Goal: Task Accomplishment & Management: Complete application form

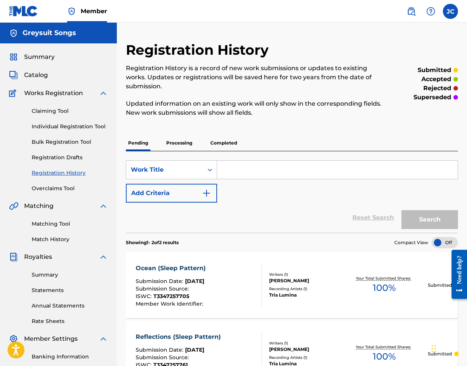
click at [50, 126] on link "Individual Registration Tool" at bounding box center [70, 127] width 76 height 8
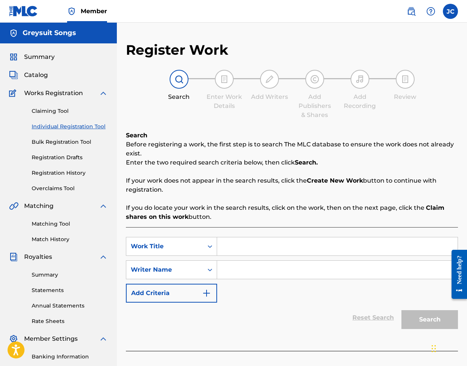
click at [232, 246] on input "Search Form" at bounding box center [337, 246] width 241 height 18
type input "Plush"
click at [223, 271] on input "Search Form" at bounding box center [337, 270] width 241 height 18
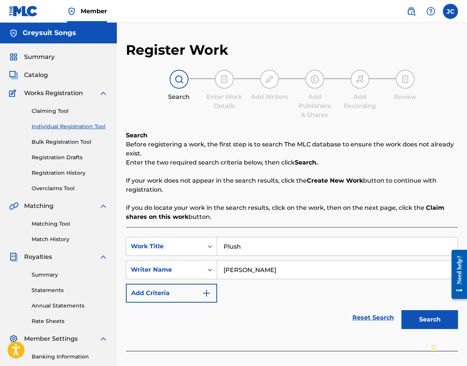
type input "[PERSON_NAME]"
click at [417, 317] on button "Search" at bounding box center [430, 319] width 57 height 19
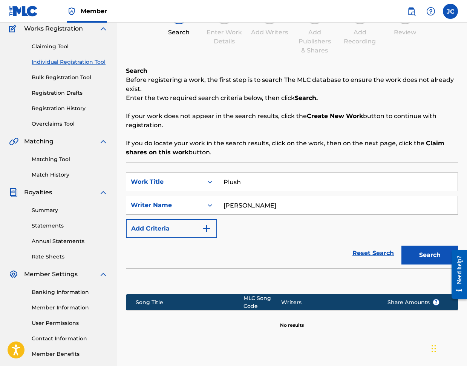
scroll to position [120, 0]
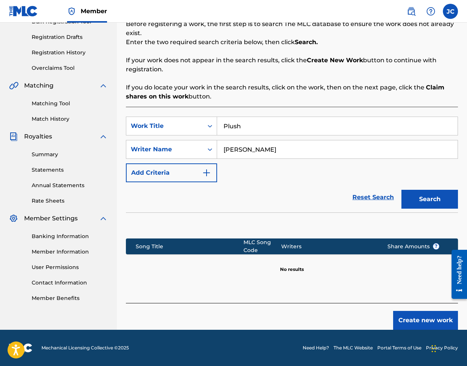
click at [416, 321] on button "Create new work" at bounding box center [426, 320] width 65 height 19
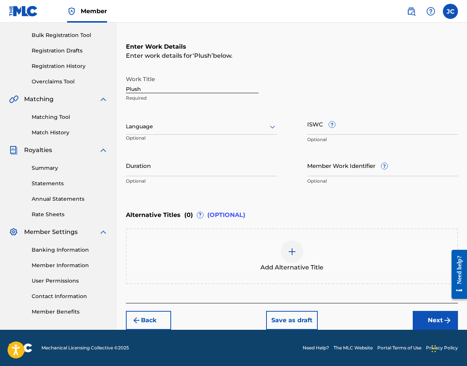
click at [322, 130] on input "ISWC ?" at bounding box center [382, 124] width 151 height 22
paste input "T3347491587"
type input "T3347491587"
click at [136, 175] on input "Duration" at bounding box center [201, 166] width 151 height 22
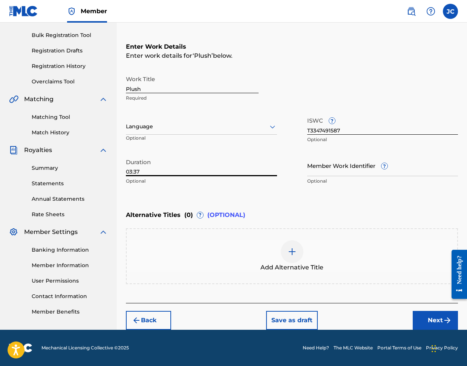
type input "03:37"
click at [429, 318] on button "Next" at bounding box center [435, 320] width 45 height 19
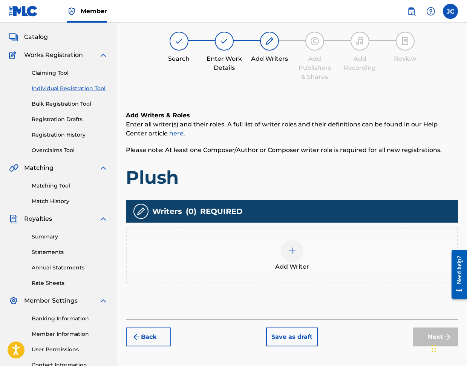
scroll to position [34, 0]
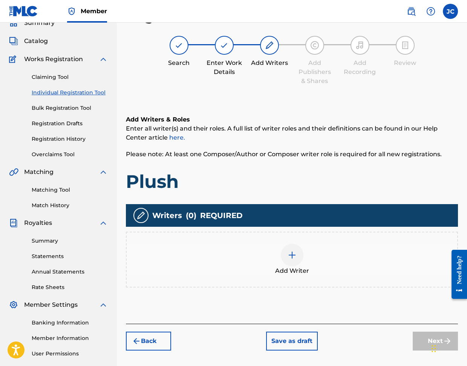
click at [295, 255] on img at bounding box center [292, 255] width 9 height 9
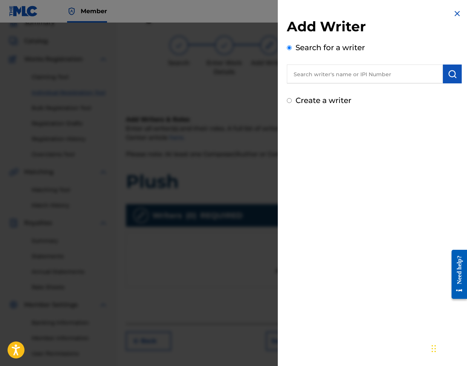
click at [311, 77] on input "text" at bounding box center [365, 74] width 156 height 19
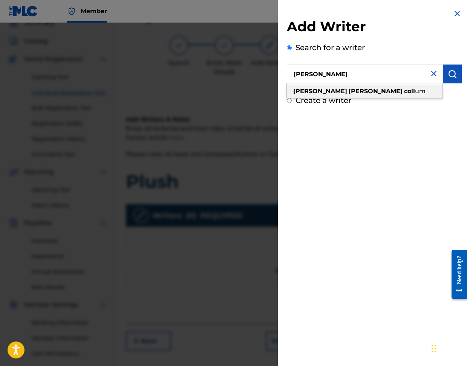
click at [312, 89] on strong "[PERSON_NAME]" at bounding box center [321, 91] width 54 height 7
type input "[PERSON_NAME]"
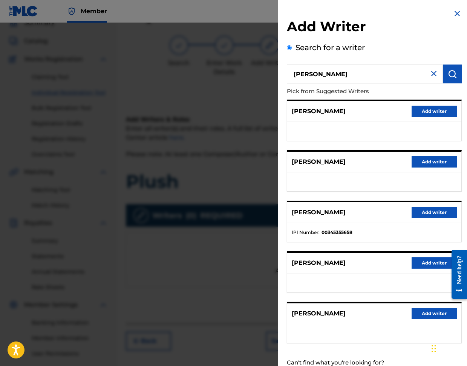
click at [430, 216] on button "Add writer" at bounding box center [434, 212] width 45 height 11
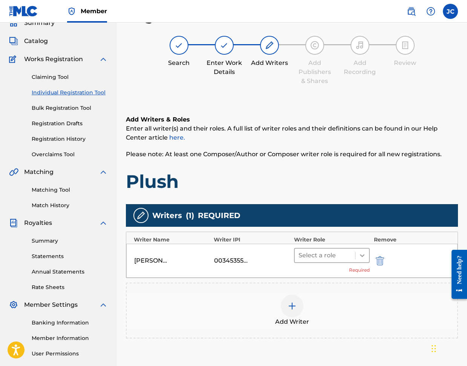
click at [359, 256] on icon at bounding box center [363, 256] width 8 height 8
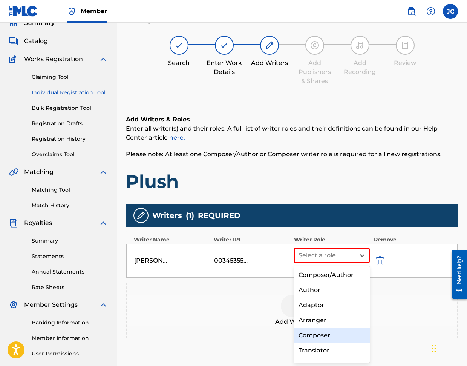
click at [320, 335] on div "Composer" at bounding box center [332, 335] width 76 height 15
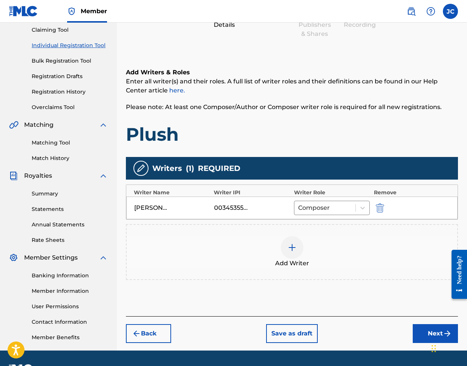
scroll to position [102, 0]
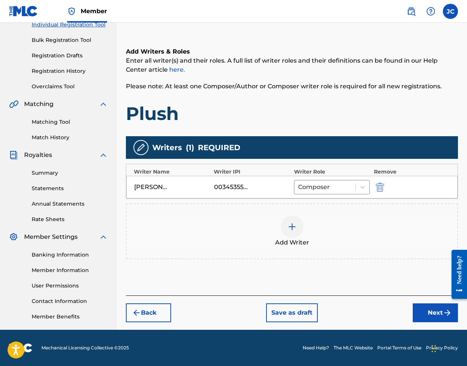
click at [434, 314] on button "Next" at bounding box center [435, 312] width 45 height 19
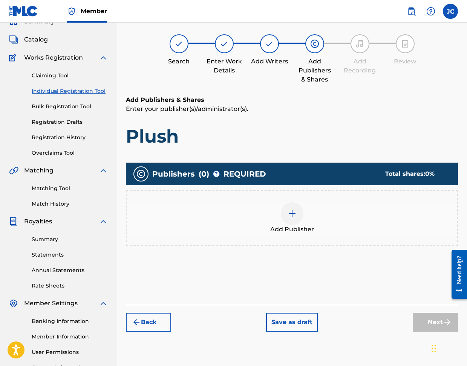
scroll to position [34, 0]
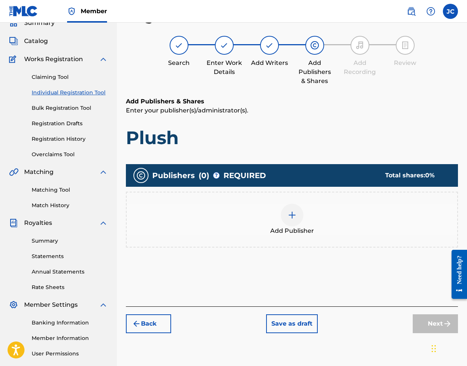
click at [290, 215] on img at bounding box center [292, 215] width 9 height 9
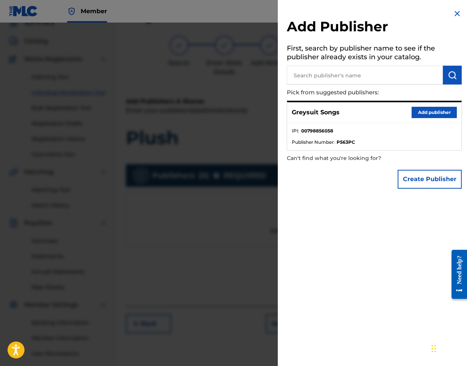
click at [423, 113] on button "Add publisher" at bounding box center [434, 112] width 45 height 11
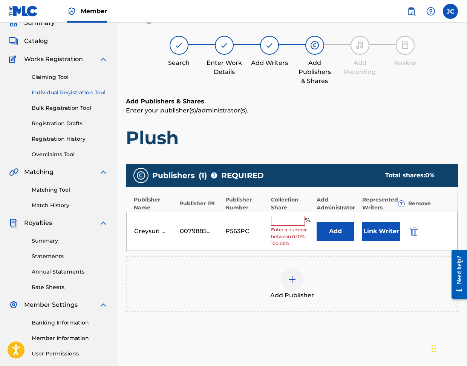
click at [280, 222] on input "text" at bounding box center [288, 221] width 34 height 10
type input "0"
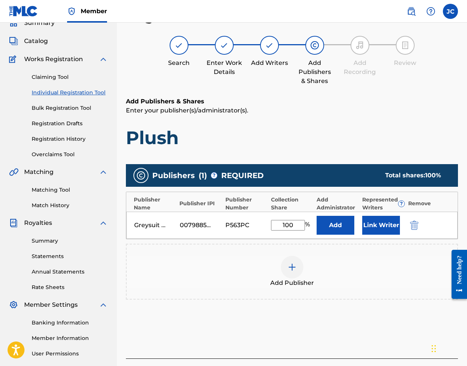
type input "100"
click at [385, 223] on button "Link Writer" at bounding box center [382, 225] width 38 height 19
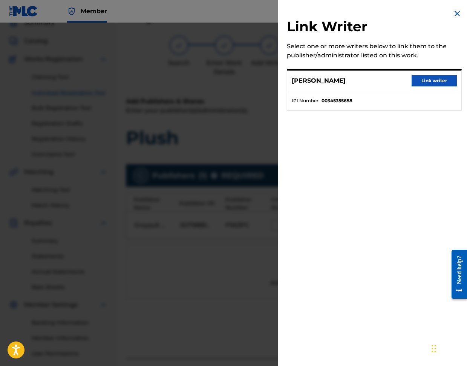
click at [426, 79] on button "Link writer" at bounding box center [434, 80] width 45 height 11
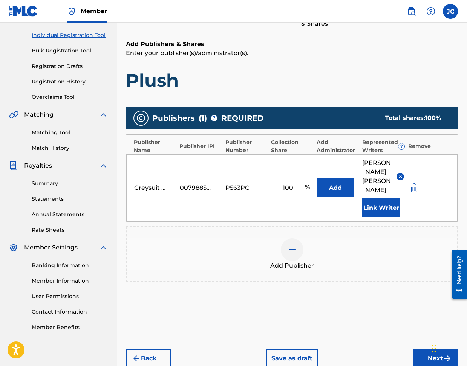
scroll to position [120, 0]
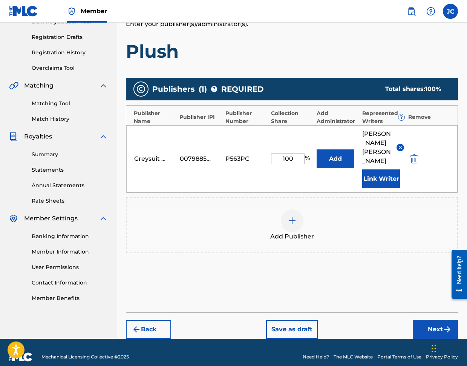
click at [430, 320] on button "Next" at bounding box center [435, 329] width 45 height 19
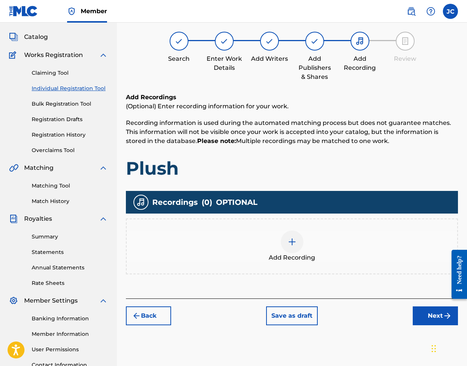
scroll to position [34, 0]
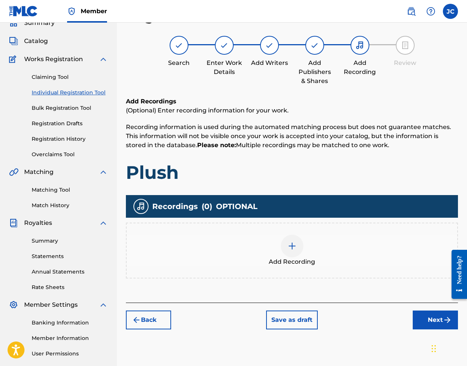
click at [292, 246] on img at bounding box center [292, 245] width 9 height 9
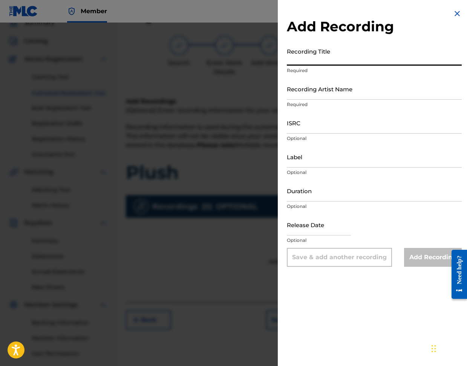
click at [295, 61] on input "Recording Title" at bounding box center [374, 55] width 175 height 22
type input "Plush"
click at [294, 95] on input "Recording Artist Name" at bounding box center [374, 89] width 175 height 22
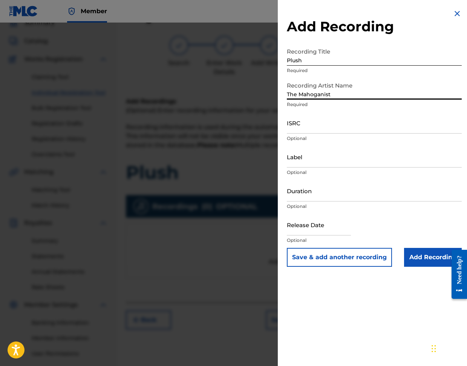
type input "The Mahoganist"
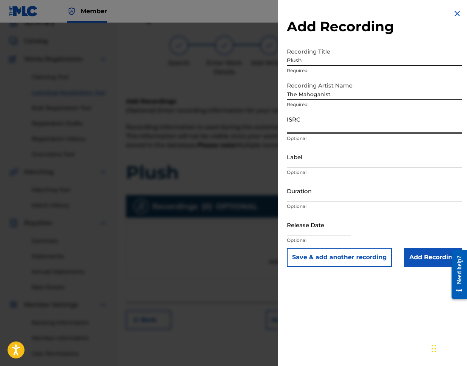
paste input "TCAJZ2588059"
type input "TCAJZ2588059"
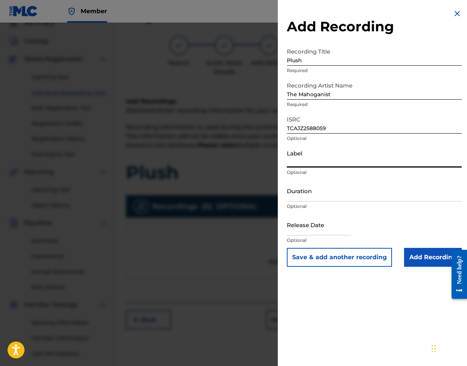
click at [294, 165] on input "Label" at bounding box center [374, 157] width 175 height 22
type input "Greysuit Records"
click at [292, 196] on input "Duration" at bounding box center [374, 191] width 175 height 22
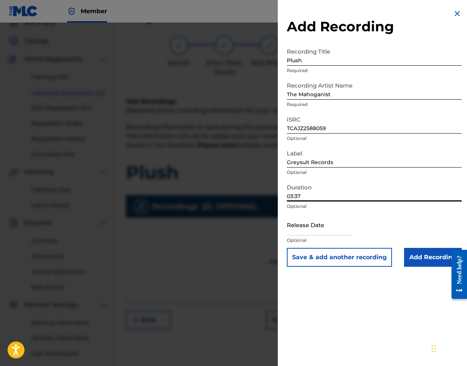
type input "03:37"
drag, startPoint x: 289, startPoint y: 230, endPoint x: 301, endPoint y: 226, distance: 13.0
click at [289, 229] on input "text" at bounding box center [319, 225] width 64 height 22
select select "7"
select select "2025"
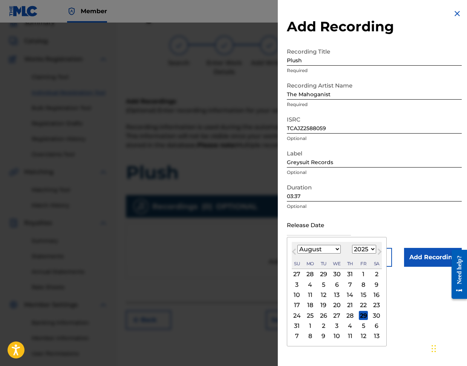
click at [379, 251] on span "Next Month" at bounding box center [379, 252] width 0 height 11
click at [379, 252] on span "Next Month" at bounding box center [379, 252] width 0 height 11
select select "9"
click at [364, 284] on div "10" at bounding box center [363, 284] width 9 height 9
type input "[DATE]"
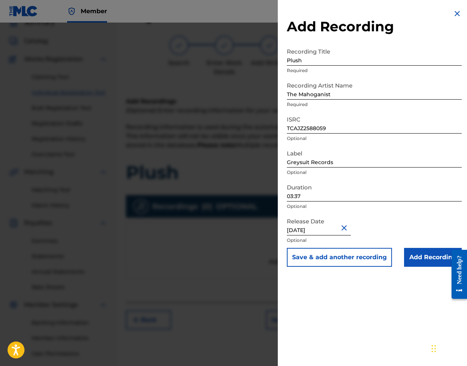
click at [419, 257] on input "Add Recording" at bounding box center [433, 257] width 58 height 19
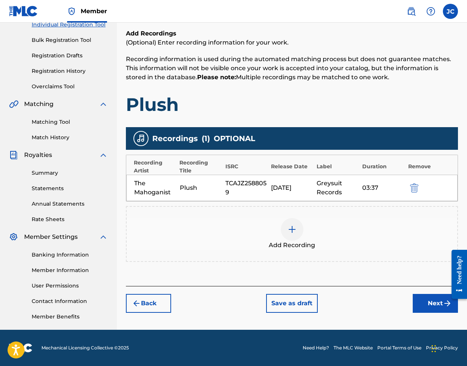
click at [424, 302] on button "Next" at bounding box center [435, 303] width 45 height 19
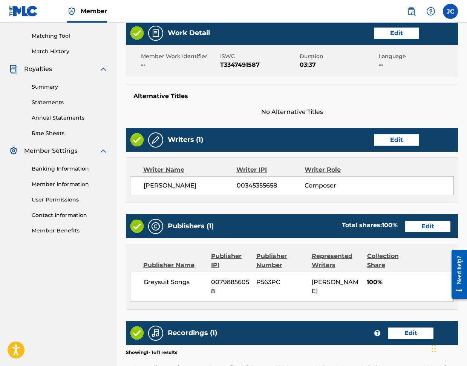
scroll to position [290, 0]
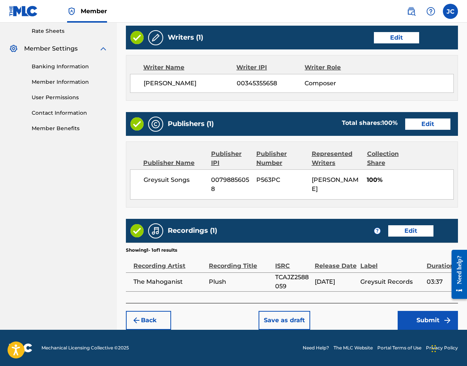
click at [430, 321] on button "Submit" at bounding box center [428, 320] width 60 height 19
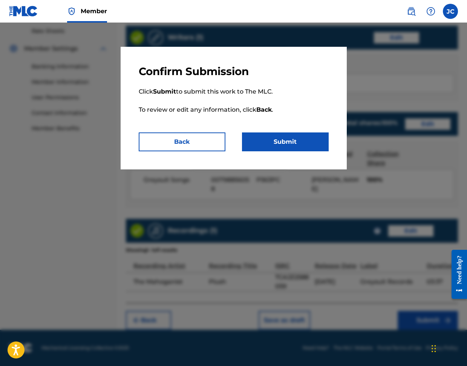
click at [283, 142] on button "Submit" at bounding box center [285, 141] width 87 height 19
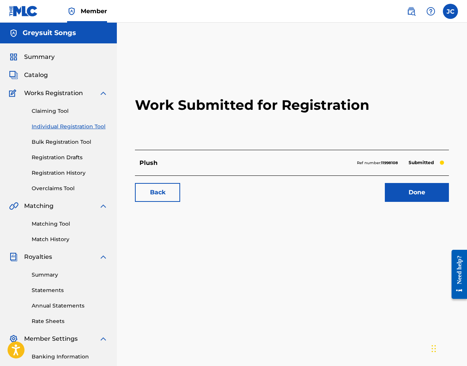
click at [409, 195] on link "Done" at bounding box center [417, 192] width 64 height 19
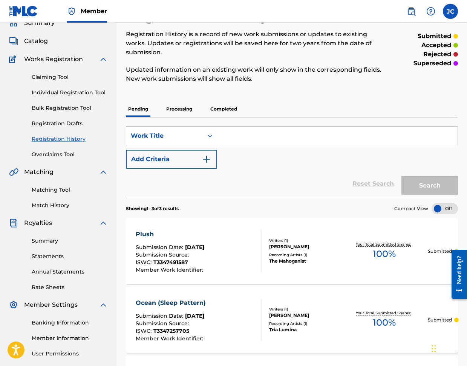
scroll to position [28, 0]
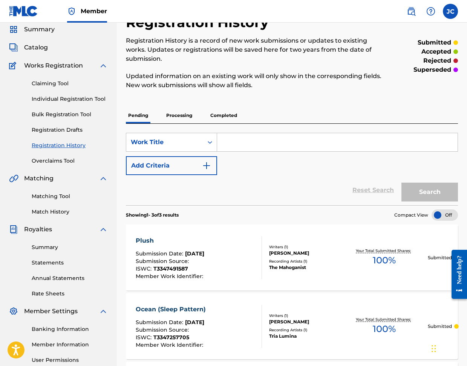
click at [54, 100] on link "Individual Registration Tool" at bounding box center [70, 99] width 76 height 8
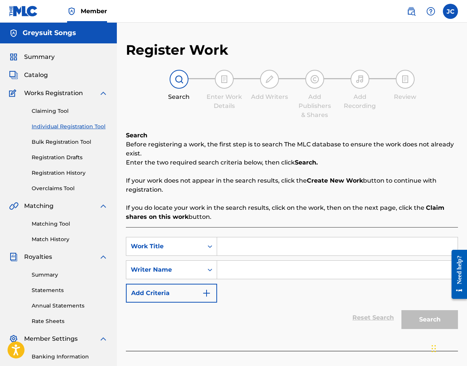
click at [242, 246] on input "Search Form" at bounding box center [337, 246] width 241 height 18
type input "Suede"
click at [238, 272] on input "Search Form" at bounding box center [337, 270] width 241 height 18
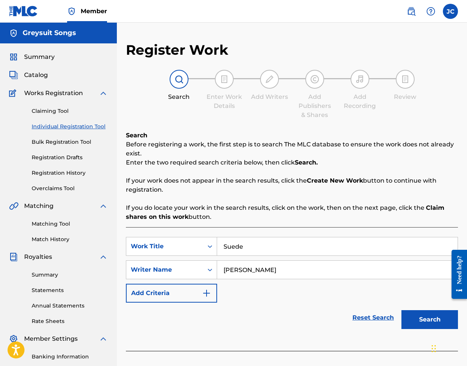
type input "[PERSON_NAME]"
click at [429, 322] on button "Search" at bounding box center [430, 319] width 57 height 19
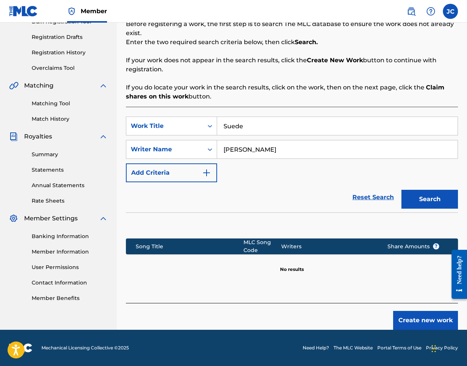
click at [411, 318] on button "Create new work" at bounding box center [426, 320] width 65 height 19
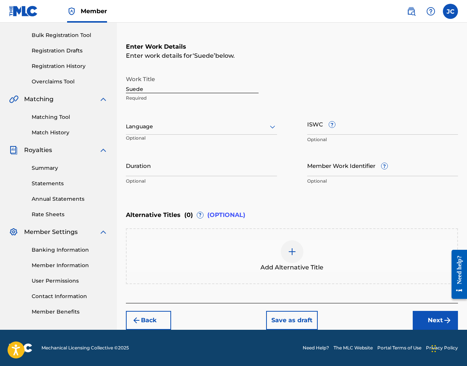
scroll to position [107, 0]
click at [317, 132] on input "ISWC ?" at bounding box center [382, 124] width 151 height 22
paste input "T3347491781"
type input "T3347491781"
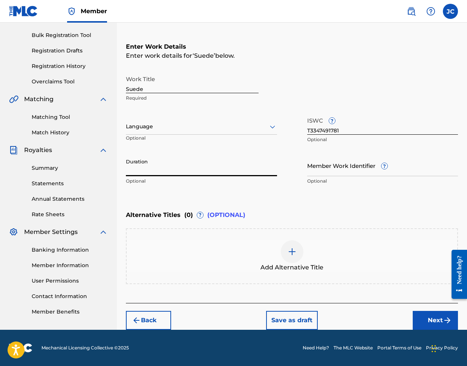
click at [153, 171] on input "Duration" at bounding box center [201, 166] width 151 height 22
type input "03:17"
click at [429, 320] on button "Next" at bounding box center [435, 320] width 45 height 19
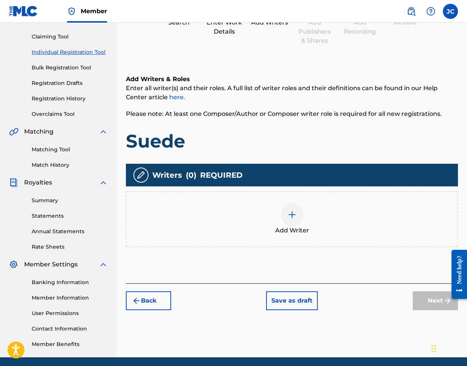
scroll to position [34, 0]
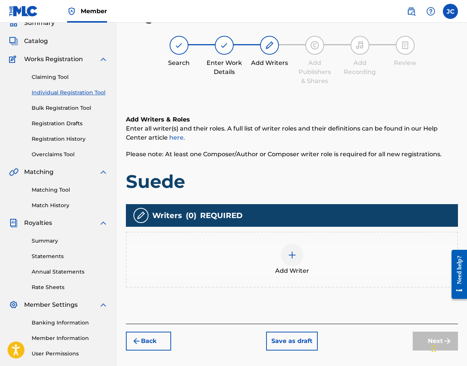
click at [292, 258] on img at bounding box center [292, 255] width 9 height 9
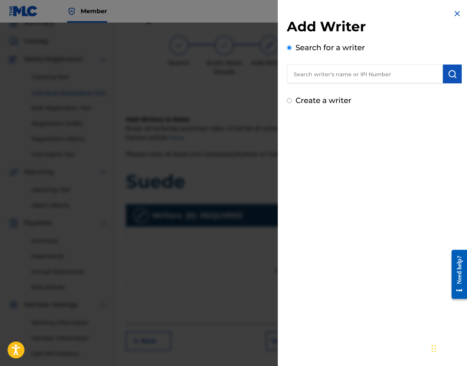
click at [309, 76] on input "text" at bounding box center [365, 74] width 156 height 19
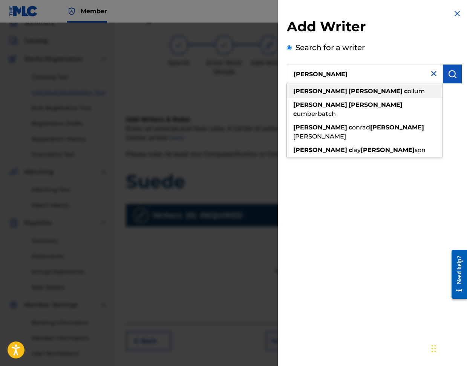
click at [349, 89] on strong "[PERSON_NAME]" at bounding box center [376, 91] width 54 height 7
type input "[PERSON_NAME]"
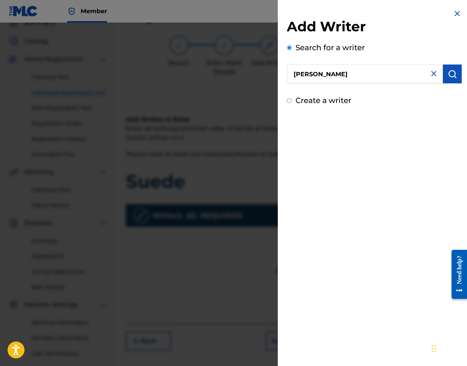
scroll to position [102, 0]
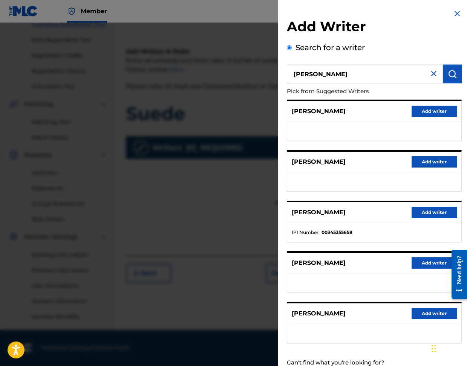
click at [427, 212] on button "Add writer" at bounding box center [434, 212] width 45 height 11
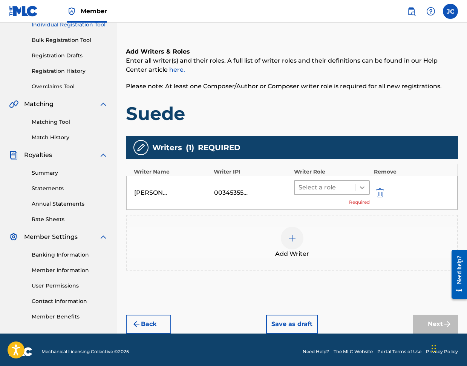
click at [361, 187] on icon at bounding box center [362, 187] width 5 height 3
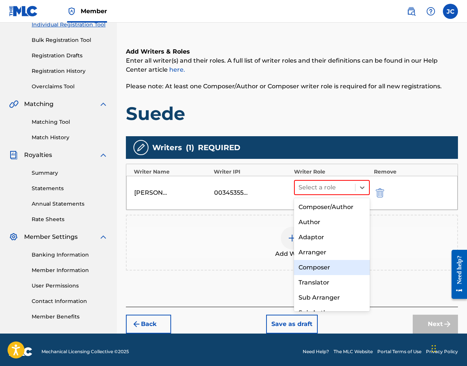
click at [319, 266] on div "Composer" at bounding box center [332, 267] width 76 height 15
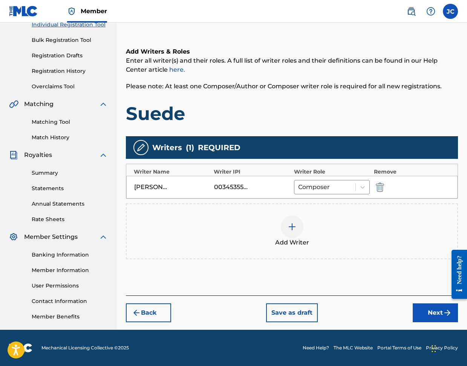
click at [435, 314] on button "Next" at bounding box center [435, 312] width 45 height 19
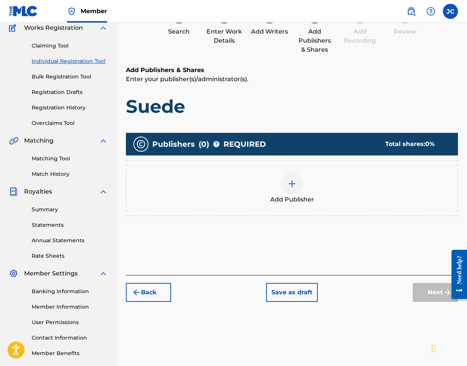
scroll to position [34, 0]
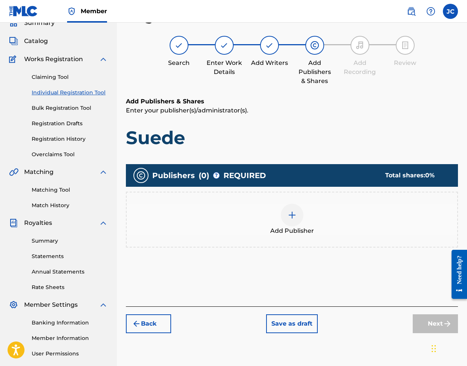
click at [295, 212] on img at bounding box center [292, 215] width 9 height 9
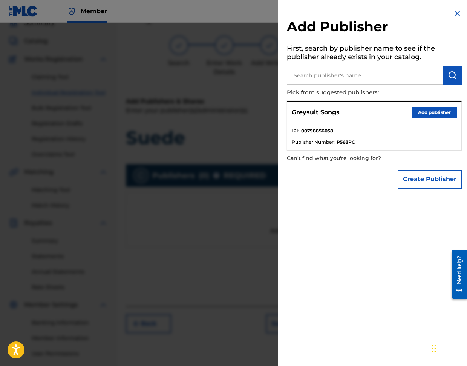
click at [441, 110] on button "Add publisher" at bounding box center [434, 112] width 45 height 11
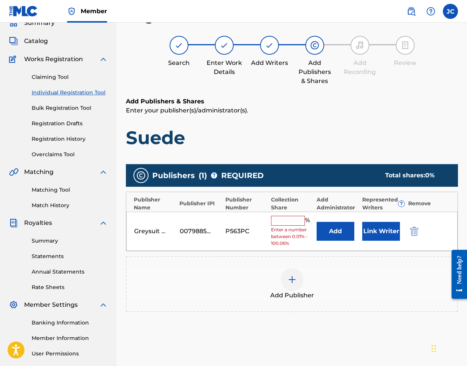
click at [288, 221] on input "text" at bounding box center [288, 221] width 34 height 10
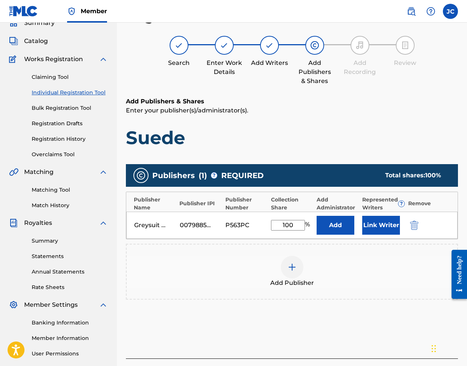
type input "100"
click at [383, 229] on button "Link Writer" at bounding box center [382, 225] width 38 height 19
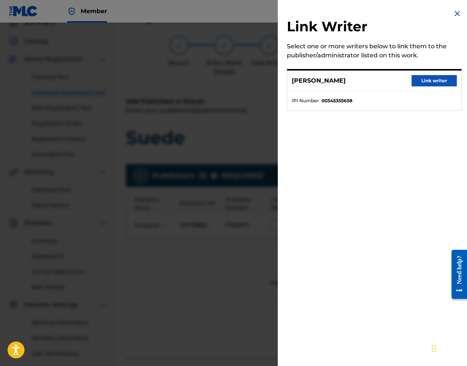
click at [429, 82] on button "Link writer" at bounding box center [434, 80] width 45 height 11
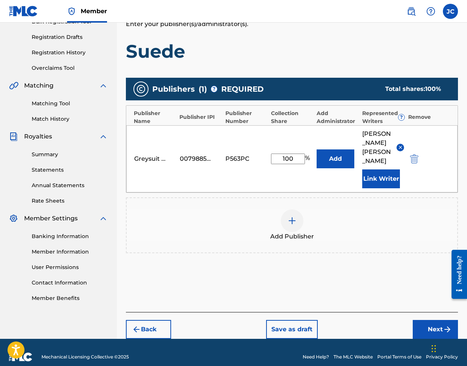
click at [424, 320] on button "Next" at bounding box center [435, 329] width 45 height 19
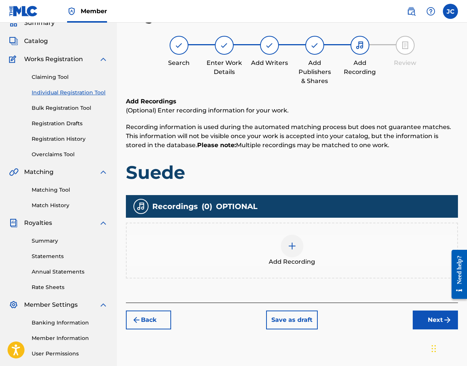
click at [292, 251] on div at bounding box center [292, 246] width 23 height 23
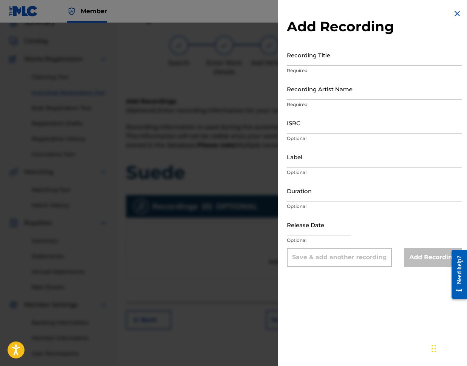
click at [303, 63] on input "Recording Title" at bounding box center [374, 55] width 175 height 22
type input "Suede"
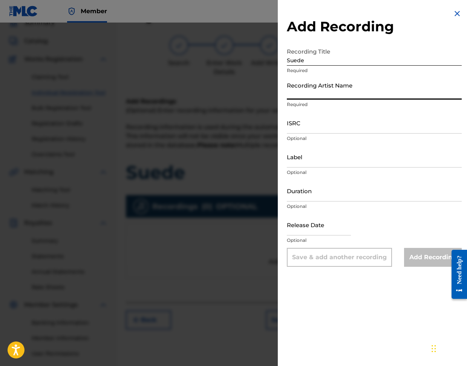
click at [299, 93] on input "Recording Artist Name" at bounding box center [374, 89] width 175 height 22
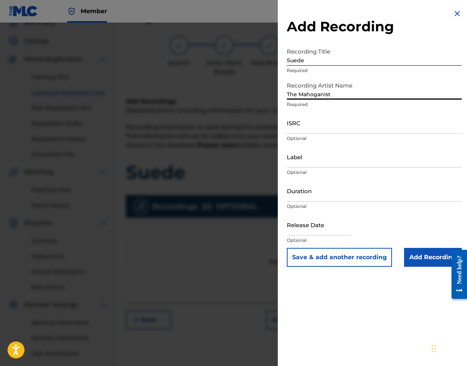
type input "The Mahoganist"
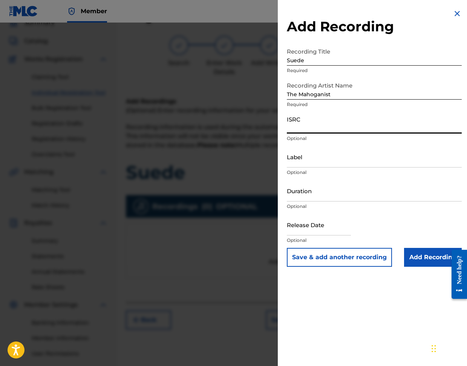
drag, startPoint x: 312, startPoint y: 124, endPoint x: 444, endPoint y: 102, distance: 133.5
click at [312, 124] on input "ISRC" at bounding box center [374, 123] width 175 height 22
click at [298, 125] on input "ISRC" at bounding box center [374, 123] width 175 height 22
paste input "TCAJZ2588106"
type input "TCAJZ2588106"
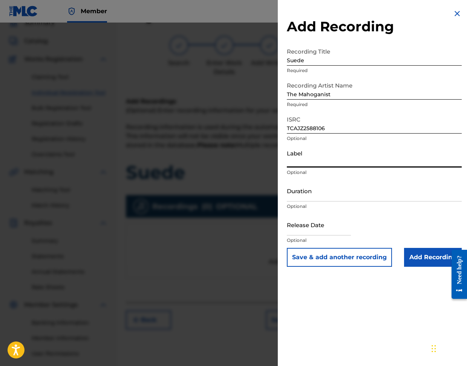
click at [302, 163] on input "Label" at bounding box center [374, 157] width 175 height 22
type input "Greysuit Records"
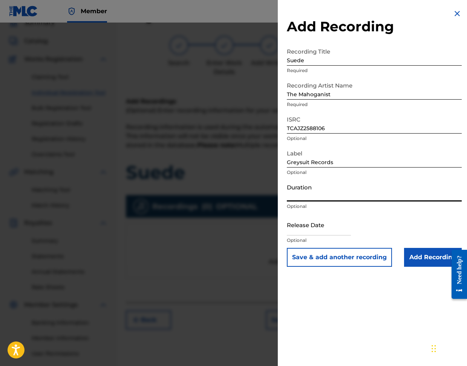
click at [295, 199] on input "Duration" at bounding box center [374, 191] width 175 height 22
type input "03:17"
select select "7"
select select "2025"
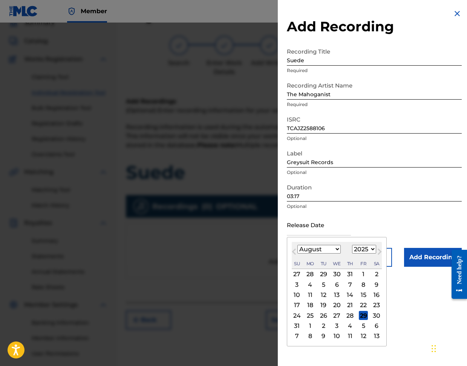
click at [295, 231] on input "text" at bounding box center [319, 225] width 64 height 22
click at [379, 251] on span "Next Month" at bounding box center [379, 252] width 0 height 11
click at [380, 254] on button "Next Month" at bounding box center [380, 253] width 12 height 12
select select "10"
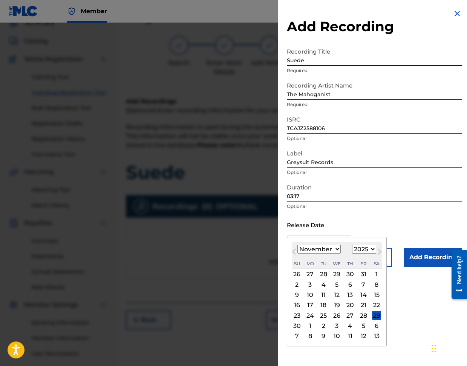
click at [363, 286] on div "7" at bounding box center [363, 284] width 9 height 9
type input "[DATE]"
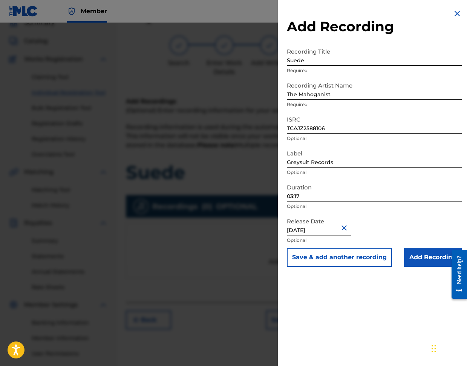
click at [418, 260] on input "Add Recording" at bounding box center [433, 257] width 58 height 19
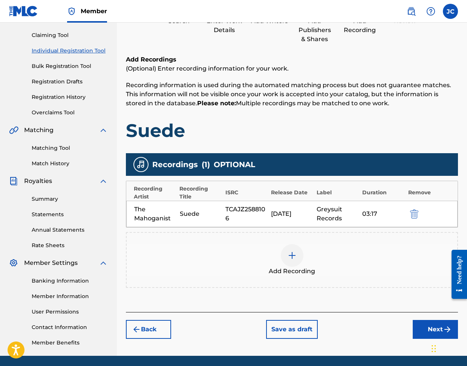
scroll to position [102, 0]
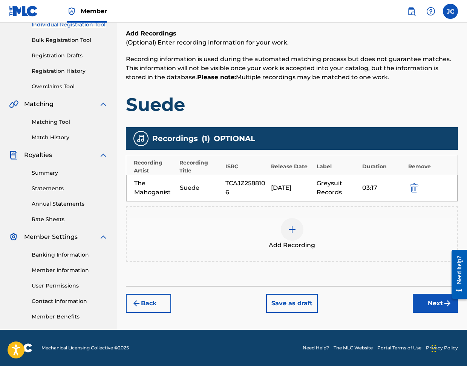
click at [426, 303] on button "Next" at bounding box center [435, 303] width 45 height 19
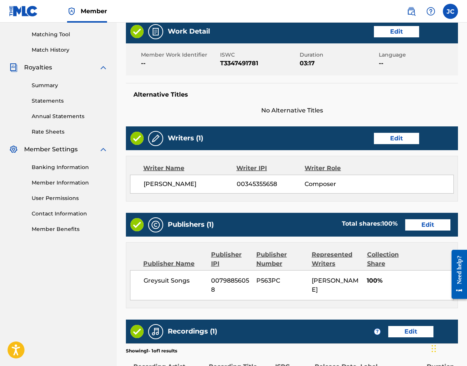
scroll to position [290, 0]
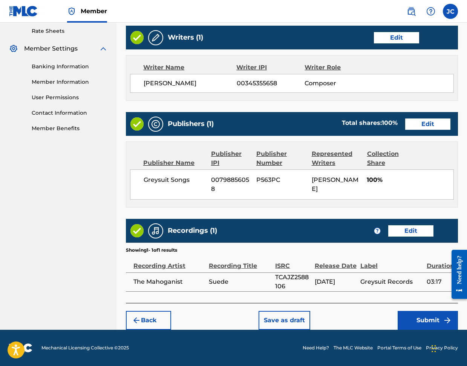
click at [423, 321] on button "Submit" at bounding box center [428, 320] width 60 height 19
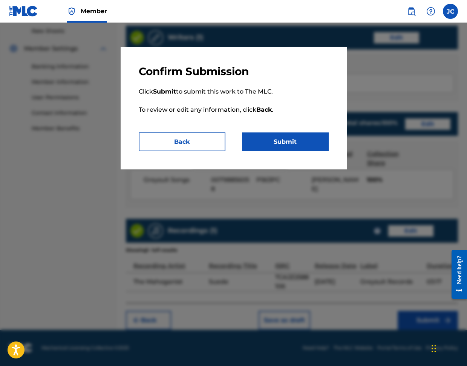
click at [281, 143] on button "Submit" at bounding box center [285, 141] width 87 height 19
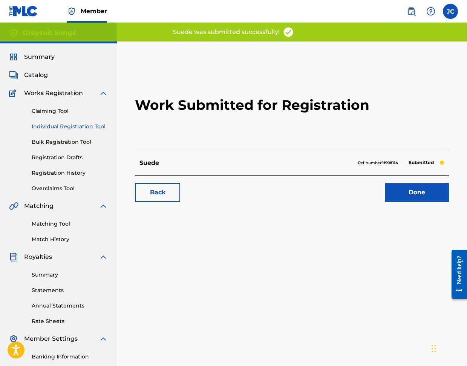
click at [426, 193] on link "Done" at bounding box center [417, 192] width 64 height 19
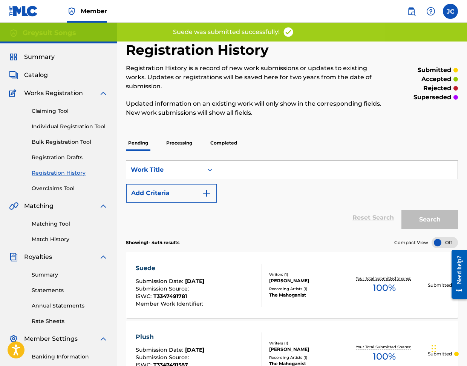
click at [65, 126] on link "Individual Registration Tool" at bounding box center [70, 127] width 76 height 8
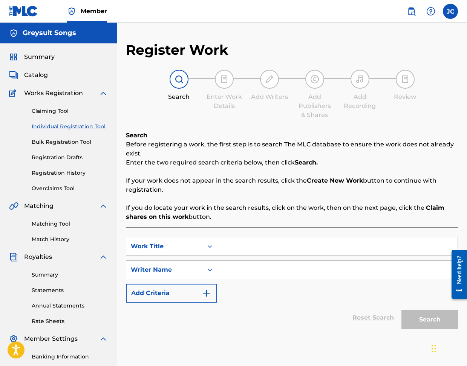
click at [235, 246] on input "Search Form" at bounding box center [337, 246] width 241 height 18
type input "Tulle"
click at [231, 272] on input "Search Form" at bounding box center [337, 270] width 241 height 18
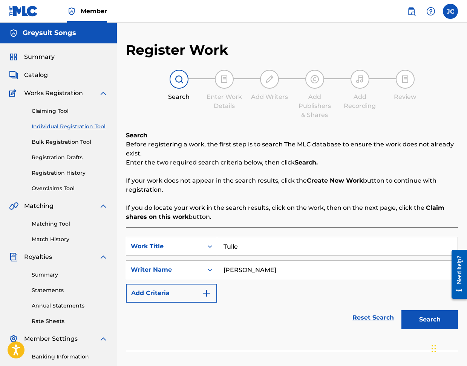
type input "[PERSON_NAME]"
click at [435, 323] on button "Search" at bounding box center [430, 319] width 57 height 19
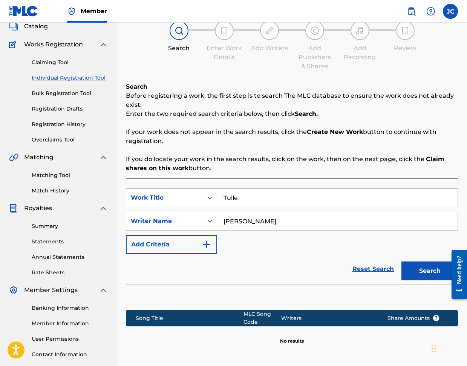
scroll to position [120, 0]
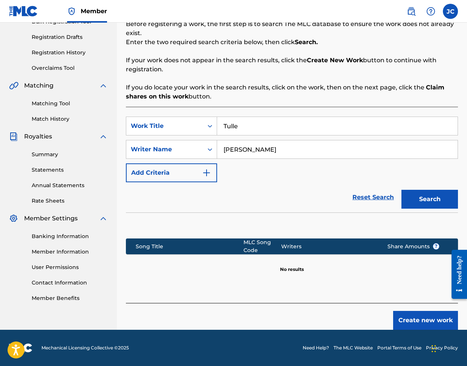
click at [418, 320] on button "Create new work" at bounding box center [426, 320] width 65 height 19
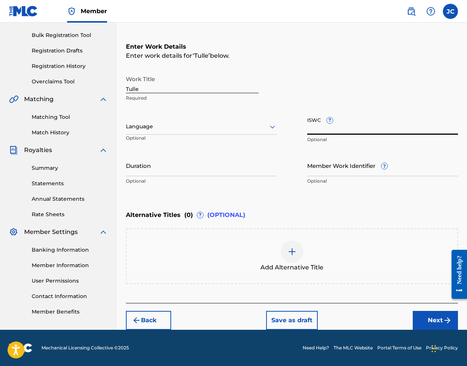
click at [315, 131] on input "ISWC ?" at bounding box center [382, 124] width 151 height 22
paste input "T3347491361"
type input "T3347491361"
drag, startPoint x: 170, startPoint y: 171, endPoint x: 263, endPoint y: 149, distance: 95.0
click at [170, 171] on input "Duration" at bounding box center [201, 166] width 151 height 22
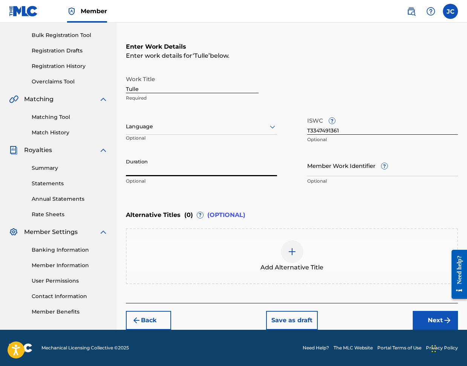
click at [181, 170] on input "Duration" at bounding box center [201, 166] width 151 height 22
type input "03:25"
click at [432, 321] on button "Next" at bounding box center [435, 320] width 45 height 19
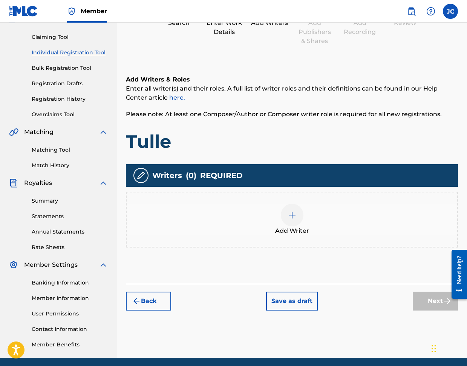
scroll to position [34, 0]
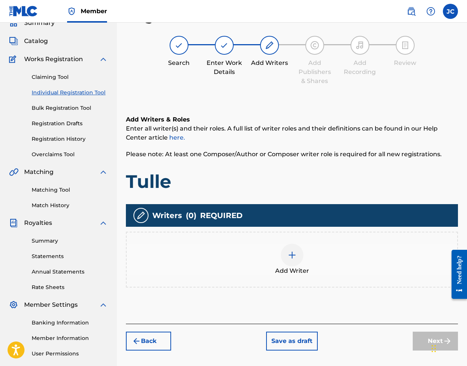
click at [295, 256] on img at bounding box center [292, 255] width 9 height 9
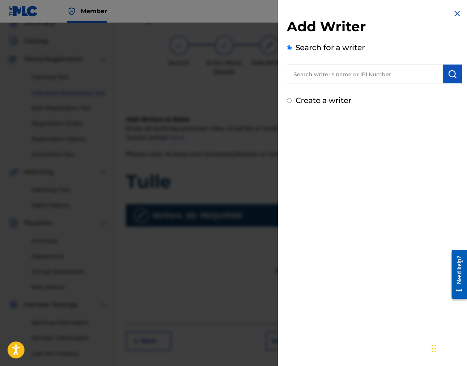
click at [315, 80] on input "text" at bounding box center [365, 74] width 156 height 19
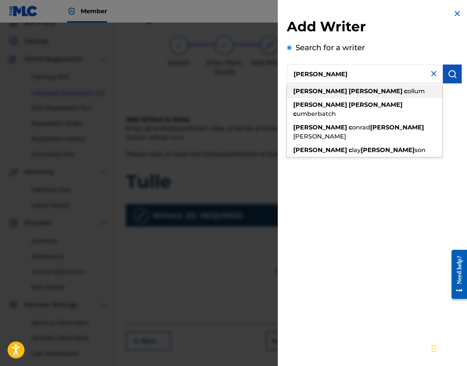
click at [349, 91] on strong "[PERSON_NAME]" at bounding box center [376, 91] width 54 height 7
type input "[PERSON_NAME]"
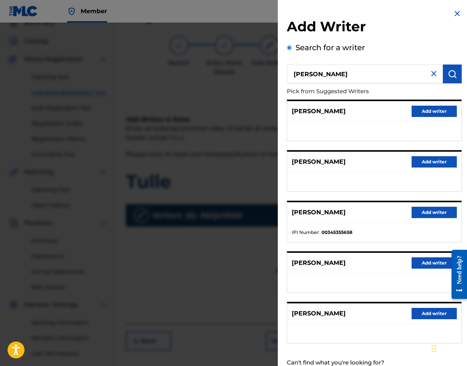
click at [426, 214] on button "Add writer" at bounding box center [434, 212] width 45 height 11
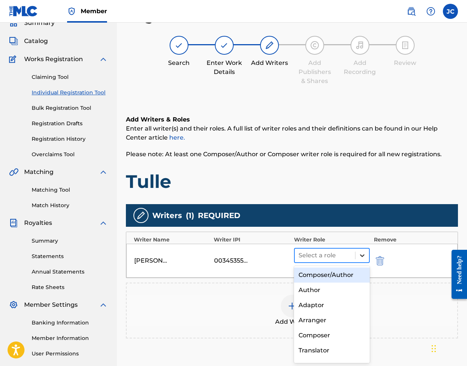
click at [360, 256] on icon at bounding box center [363, 256] width 8 height 8
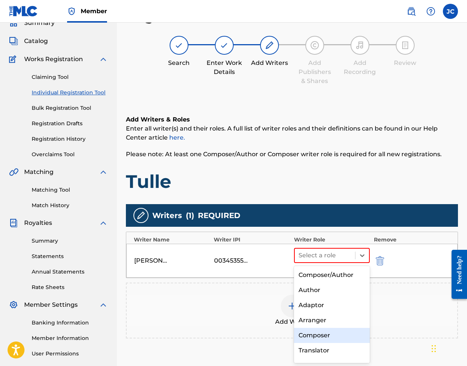
click at [314, 334] on div "Composer" at bounding box center [332, 335] width 76 height 15
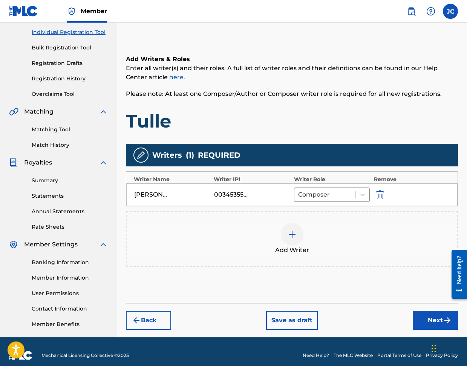
scroll to position [102, 0]
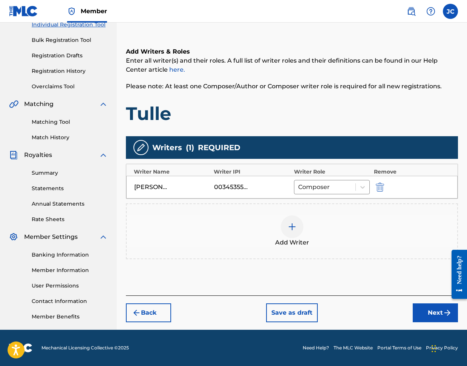
click at [432, 314] on button "Next" at bounding box center [435, 312] width 45 height 19
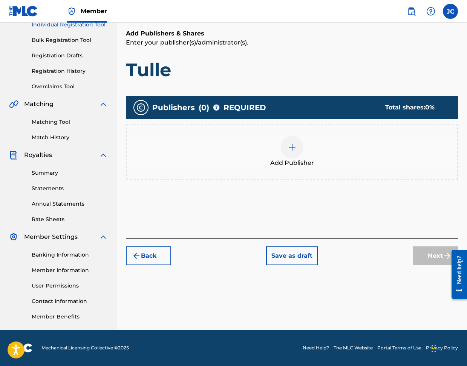
scroll to position [34, 0]
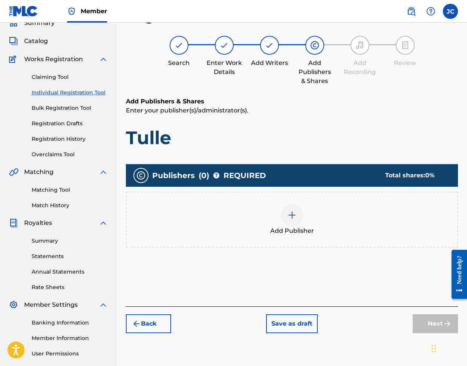
click at [293, 217] on img at bounding box center [292, 215] width 9 height 9
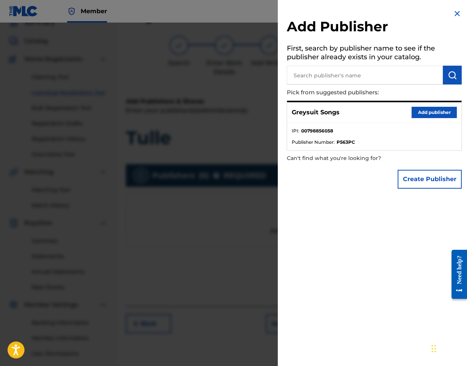
click at [426, 111] on button "Add publisher" at bounding box center [434, 112] width 45 height 11
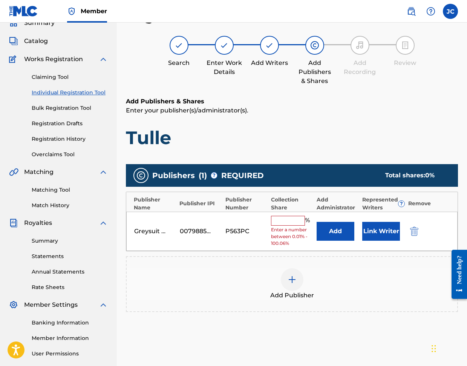
click at [283, 220] on input "text" at bounding box center [288, 221] width 34 height 10
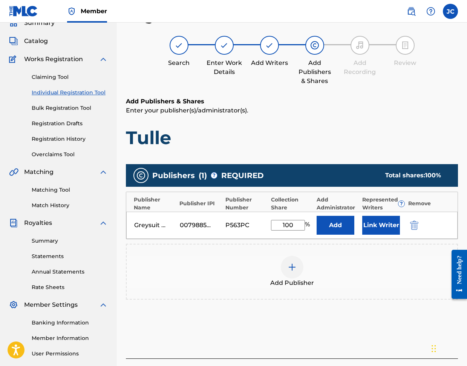
type input "100"
click at [388, 226] on button "Link Writer" at bounding box center [382, 225] width 38 height 19
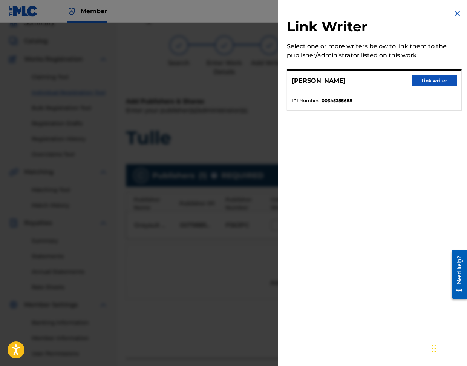
click at [435, 79] on button "Link writer" at bounding box center [434, 80] width 45 height 11
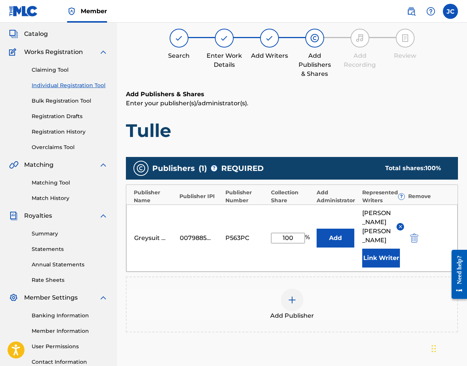
scroll to position [120, 0]
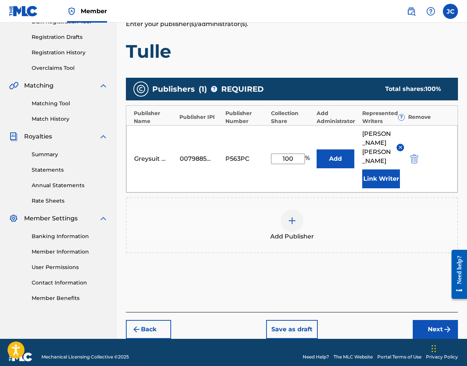
click at [431, 321] on button "Next" at bounding box center [435, 329] width 45 height 19
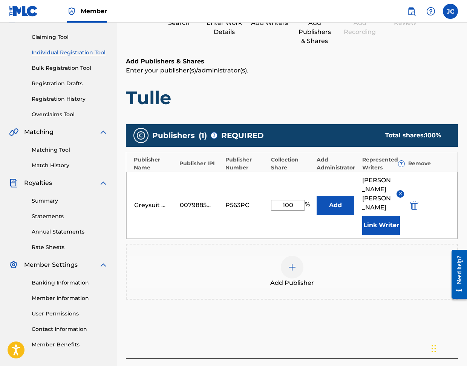
scroll to position [34, 0]
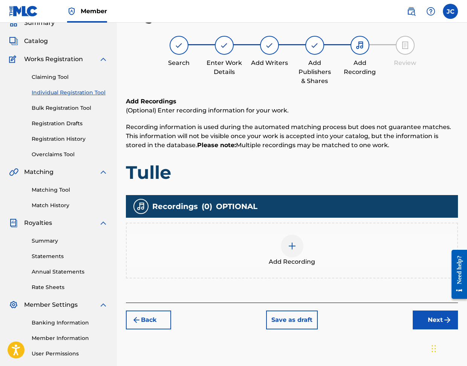
click at [291, 246] on img at bounding box center [292, 245] width 9 height 9
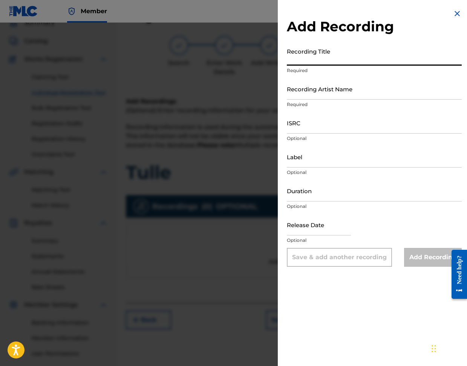
click at [298, 61] on input "Recording Title" at bounding box center [374, 55] width 175 height 22
type input "Tulle"
click at [297, 95] on input "Recording Artist Name" at bounding box center [374, 89] width 175 height 22
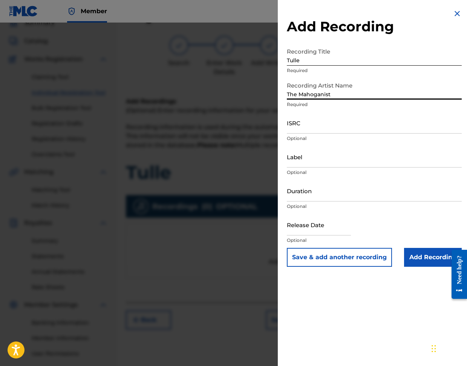
type input "The Mahoganist"
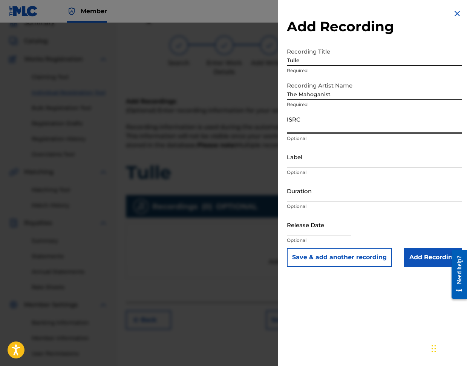
click at [300, 127] on input "ISRC" at bounding box center [374, 123] width 175 height 22
paste input "TCAKA2588132"
type input "TCAKA2588132"
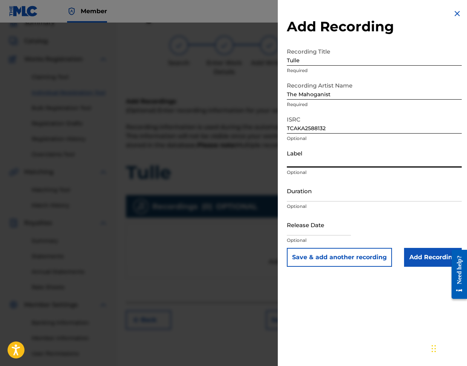
click at [292, 163] on input "Label" at bounding box center [374, 157] width 175 height 22
type input "Greysuit Records"
click at [294, 198] on input "Duration" at bounding box center [374, 191] width 175 height 22
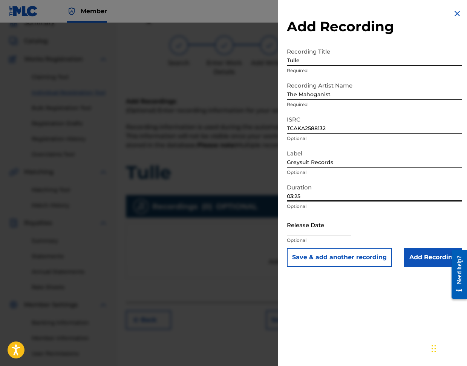
type input "03:25"
drag, startPoint x: 291, startPoint y: 232, endPoint x: 300, endPoint y: 228, distance: 9.3
click at [292, 231] on input "text" at bounding box center [319, 225] width 64 height 22
select select "7"
select select "2025"
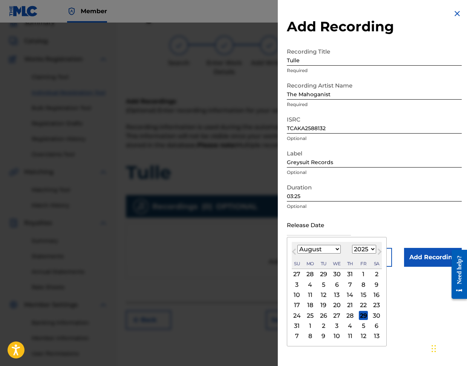
click at [379, 251] on span "Next Month" at bounding box center [379, 252] width 0 height 11
select select "11"
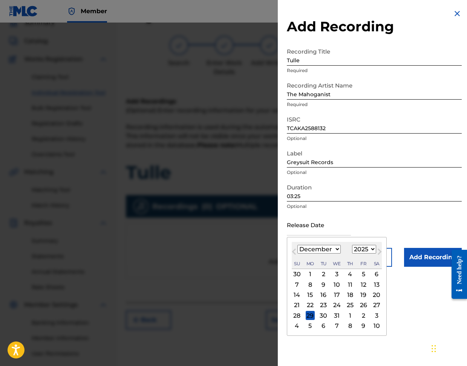
click at [362, 275] on div "5" at bounding box center [363, 274] width 9 height 9
type input "[DATE]"
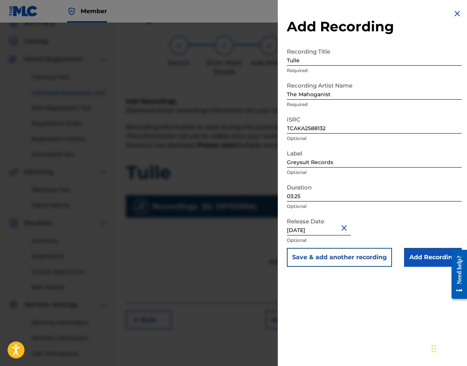
click at [420, 258] on input "Add Recording" at bounding box center [433, 257] width 58 height 19
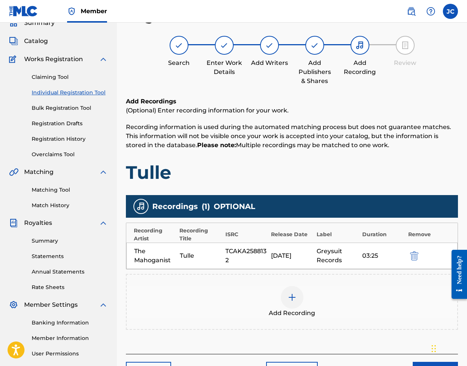
scroll to position [102, 0]
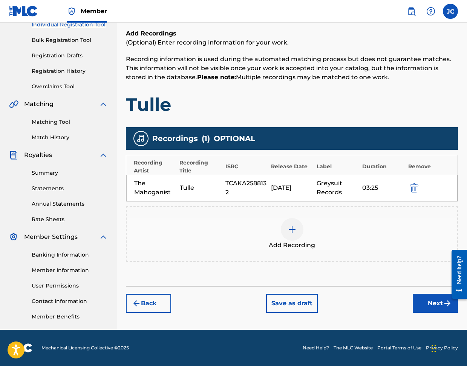
click at [429, 305] on button "Next" at bounding box center [435, 303] width 45 height 19
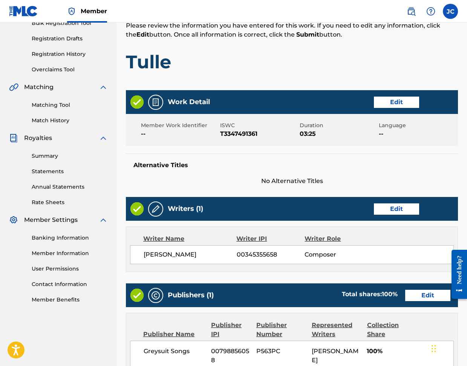
scroll to position [290, 0]
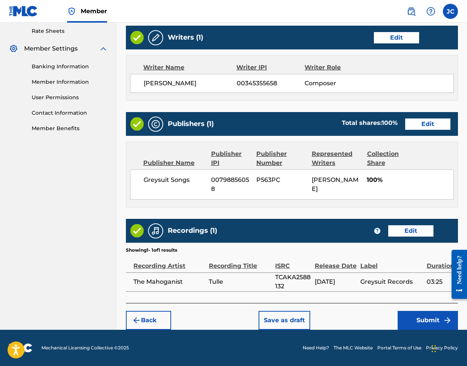
click at [420, 323] on button "Submit" at bounding box center [428, 320] width 60 height 19
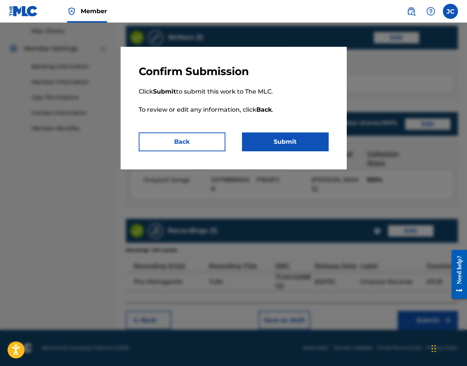
click at [280, 140] on button "Submit" at bounding box center [285, 141] width 87 height 19
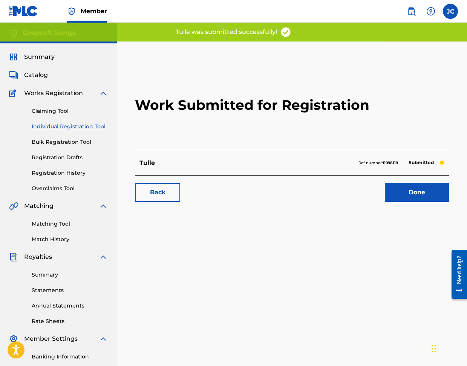
click at [424, 198] on link "Done" at bounding box center [417, 192] width 64 height 19
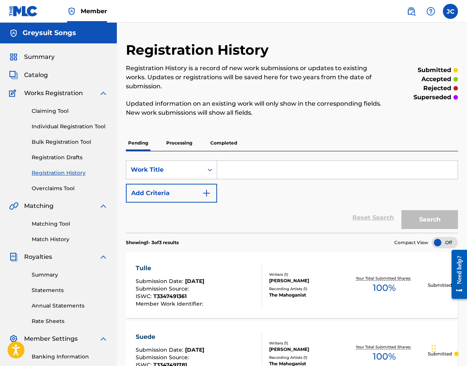
click at [53, 125] on link "Individual Registration Tool" at bounding box center [70, 127] width 76 height 8
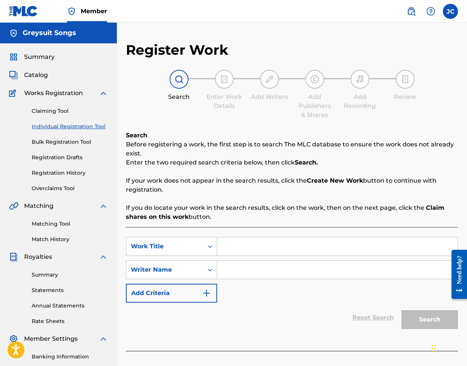
click at [234, 249] on input "Search Form" at bounding box center [337, 246] width 241 height 18
type input "Featherlight"
click at [232, 267] on input "Search Form" at bounding box center [337, 270] width 241 height 18
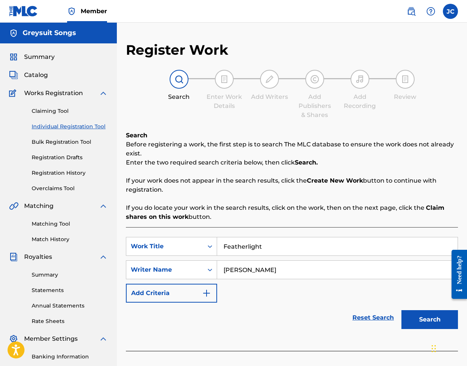
type input "[PERSON_NAME]"
click at [423, 316] on button "Search" at bounding box center [430, 319] width 57 height 19
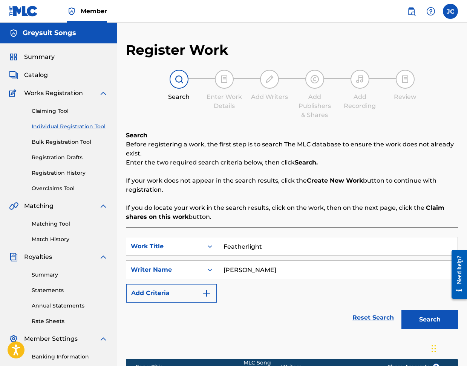
scroll to position [120, 0]
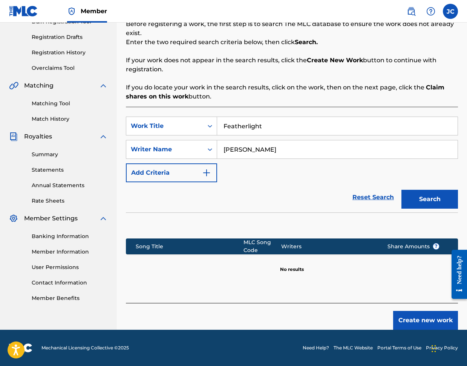
click at [418, 319] on button "Create new work" at bounding box center [426, 320] width 65 height 19
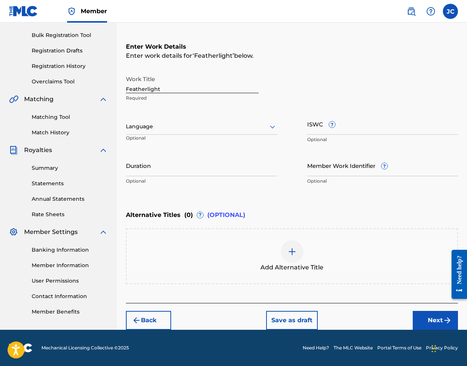
click at [311, 131] on input "ISWC ?" at bounding box center [382, 124] width 151 height 22
paste input "T3347491554"
type input "T3347491554"
click at [159, 169] on input "Duration" at bounding box center [201, 166] width 151 height 22
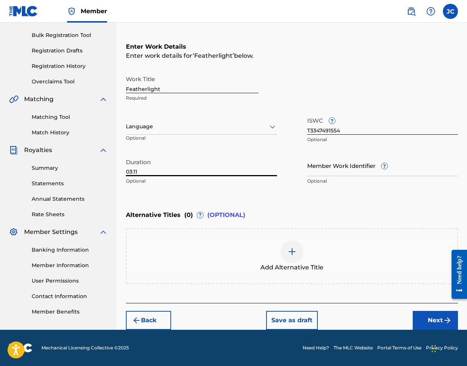
type input "03:11"
click at [426, 320] on button "Next" at bounding box center [435, 320] width 45 height 19
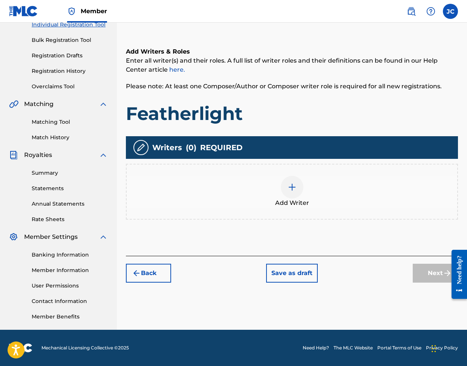
scroll to position [34, 0]
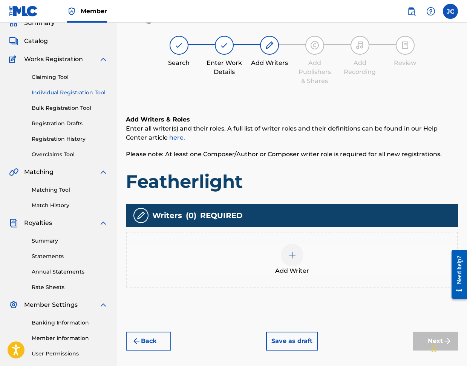
click at [287, 253] on div at bounding box center [292, 255] width 23 height 23
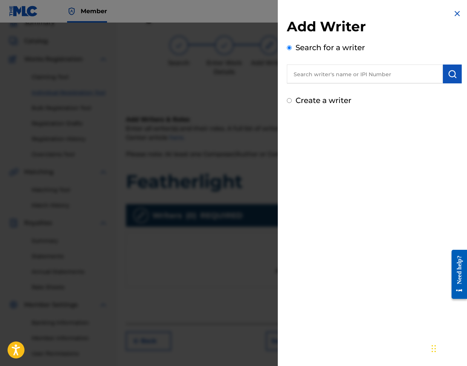
click at [301, 75] on input "text" at bounding box center [365, 74] width 156 height 19
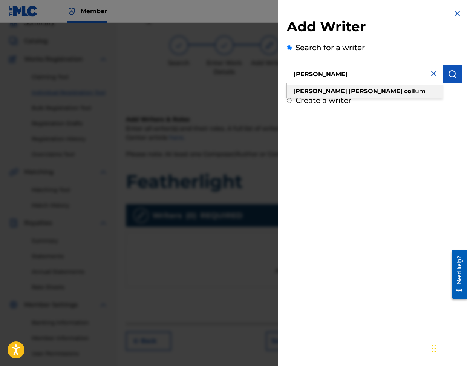
click at [349, 92] on strong "[PERSON_NAME]" at bounding box center [376, 91] width 54 height 7
type input "[PERSON_NAME]"
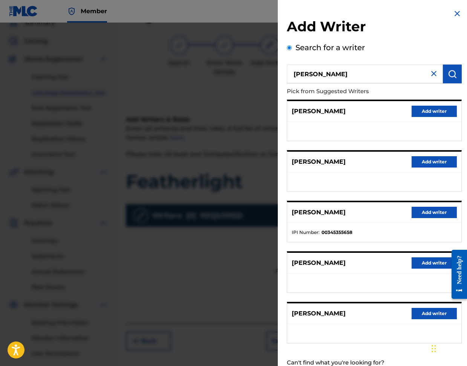
click at [426, 212] on button "Add writer" at bounding box center [434, 212] width 45 height 11
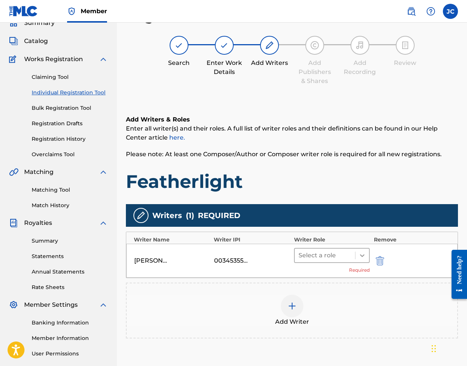
click at [361, 255] on icon at bounding box center [363, 256] width 8 height 8
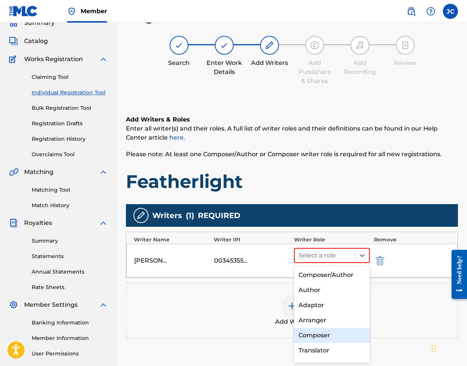
click at [321, 333] on div "Composer" at bounding box center [332, 335] width 76 height 15
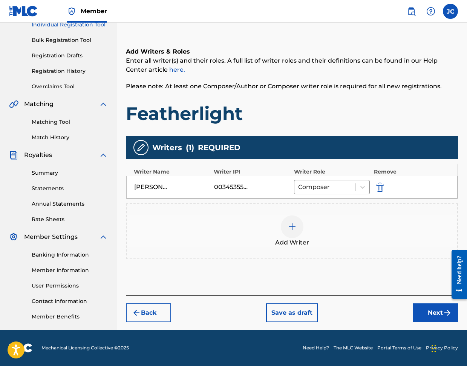
click at [430, 314] on button "Next" at bounding box center [435, 312] width 45 height 19
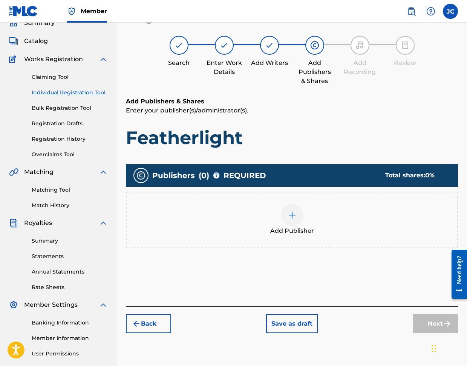
click at [289, 216] on img at bounding box center [292, 215] width 9 height 9
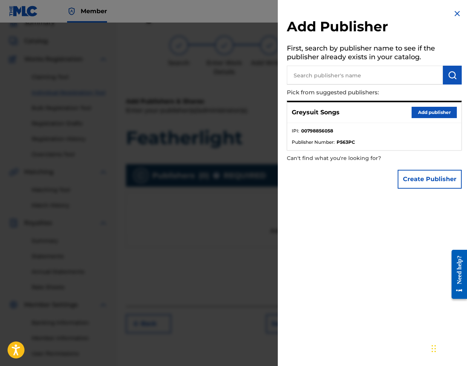
click at [435, 112] on button "Add publisher" at bounding box center [434, 112] width 45 height 11
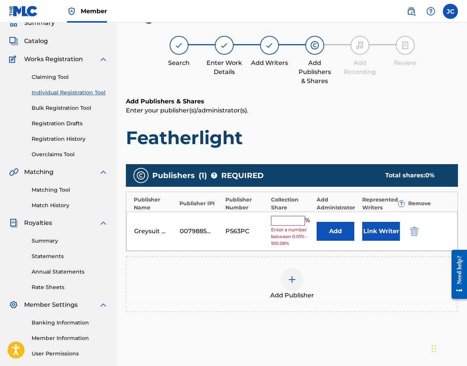
click at [280, 220] on input "text" at bounding box center [288, 221] width 34 height 10
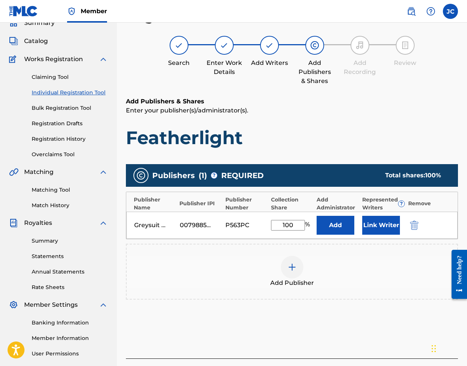
type input "100"
click at [375, 224] on button "Link Writer" at bounding box center [382, 225] width 38 height 19
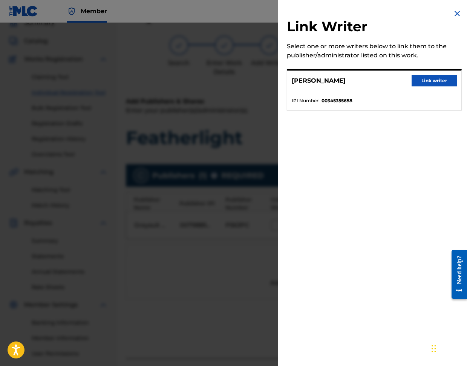
click at [432, 81] on button "Link writer" at bounding box center [434, 80] width 45 height 11
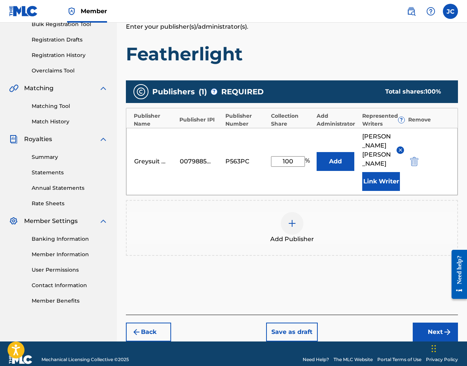
scroll to position [120, 0]
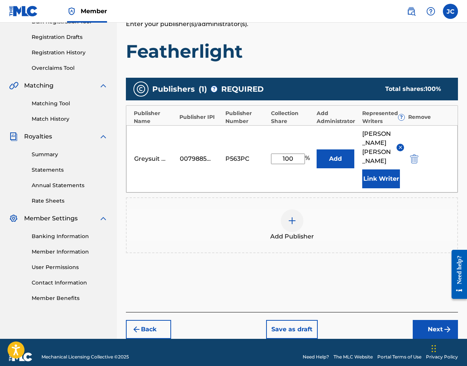
click at [426, 320] on button "Next" at bounding box center [435, 329] width 45 height 19
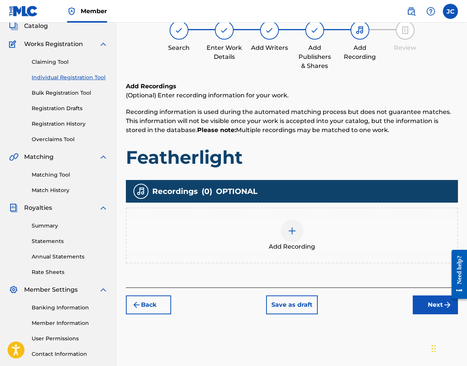
scroll to position [34, 0]
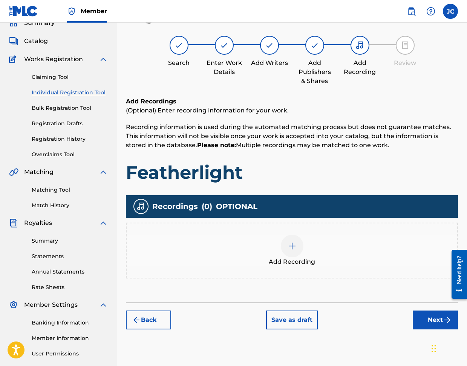
click at [293, 248] on img at bounding box center [292, 245] width 9 height 9
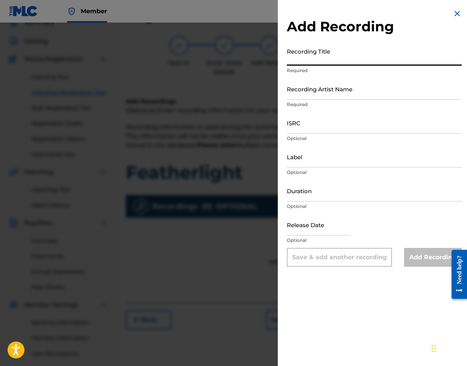
click at [300, 61] on input "Recording Title" at bounding box center [374, 55] width 175 height 22
type input "Featherlight"
click at [294, 95] on input "Recording Artist Name" at bounding box center [374, 89] width 175 height 22
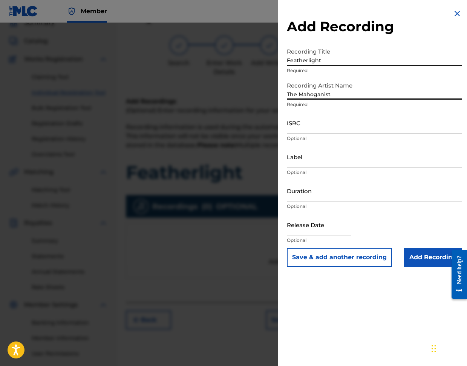
type input "The Mahoganist"
click at [297, 128] on input "ISRC" at bounding box center [374, 123] width 175 height 22
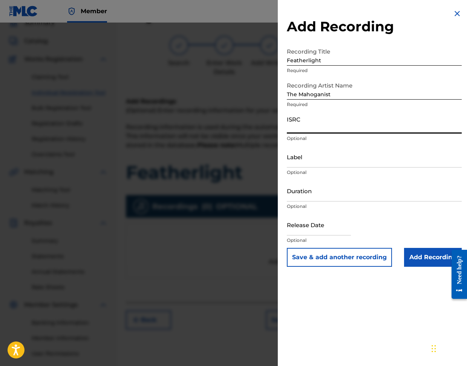
paste input "TCAKA2588229"
type input "TCAKA2588229"
click at [301, 164] on input "Label" at bounding box center [374, 157] width 175 height 22
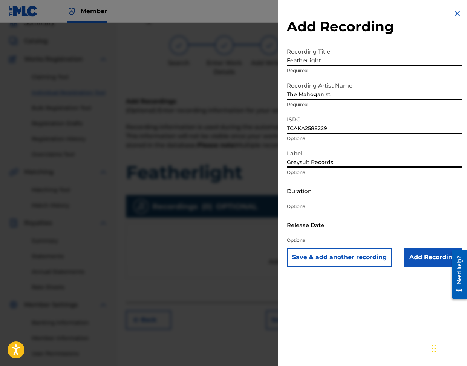
type input "Greysuit Records"
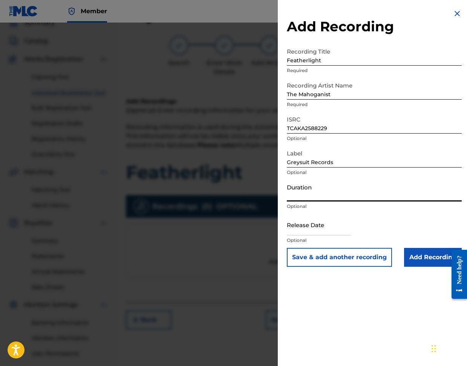
click at [297, 197] on input "Duration" at bounding box center [374, 191] width 175 height 22
type input "03:11"
select select "7"
select select "2025"
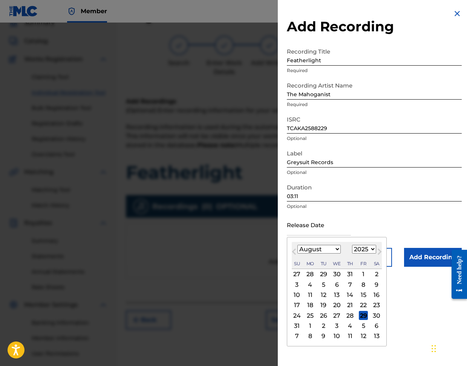
drag, startPoint x: 300, startPoint y: 233, endPoint x: 372, endPoint y: 208, distance: 76.1
click at [300, 232] on input "text" at bounding box center [319, 225] width 64 height 22
click at [379, 251] on span "Next Month" at bounding box center [379, 252] width 0 height 11
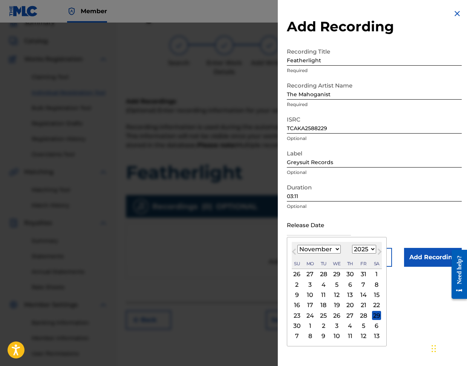
click at [379, 251] on span "Next Month" at bounding box center [379, 252] width 0 height 11
select select "0"
select select "2026"
click at [363, 273] on div "2" at bounding box center [363, 274] width 9 height 9
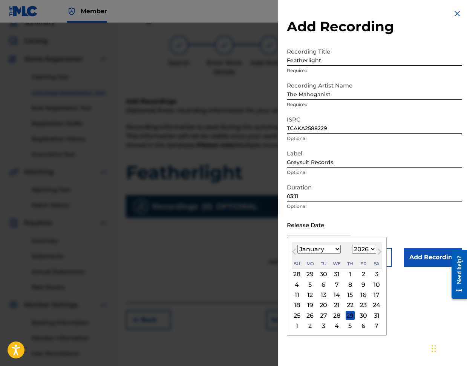
type input "[DATE]"
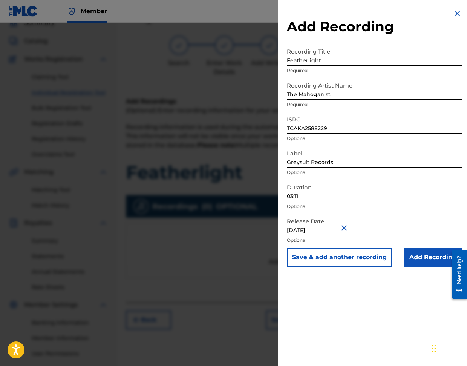
click at [426, 261] on input "Add Recording" at bounding box center [433, 257] width 58 height 19
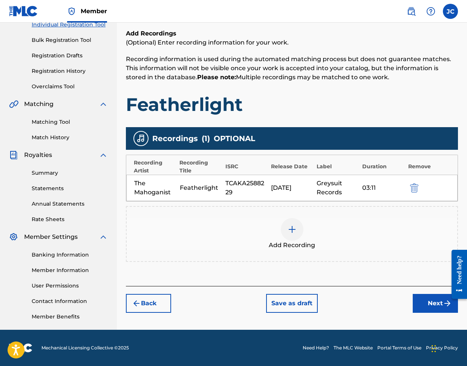
click at [427, 306] on button "Next" at bounding box center [435, 303] width 45 height 19
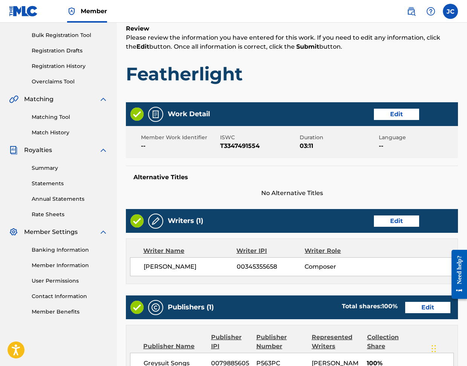
scroll to position [290, 0]
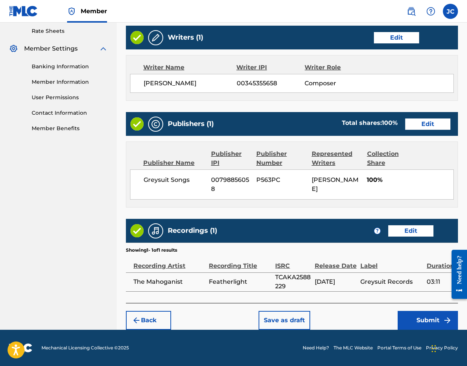
click at [421, 322] on button "Submit" at bounding box center [428, 320] width 60 height 19
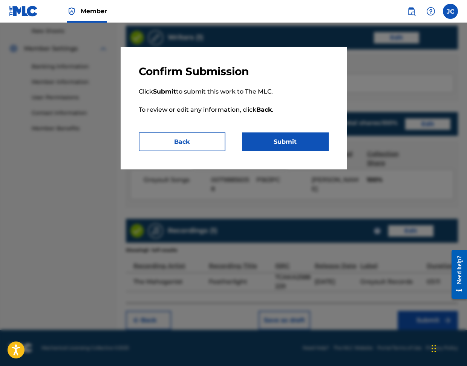
click at [279, 141] on button "Submit" at bounding box center [285, 141] width 87 height 19
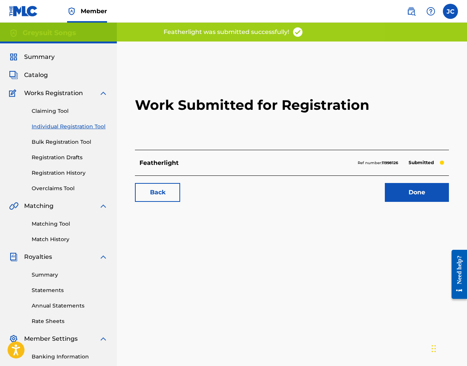
click at [409, 189] on link "Done" at bounding box center [417, 192] width 64 height 19
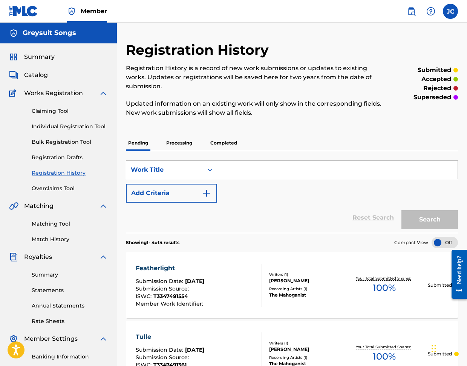
click at [65, 126] on link "Individual Registration Tool" at bounding box center [70, 127] width 76 height 8
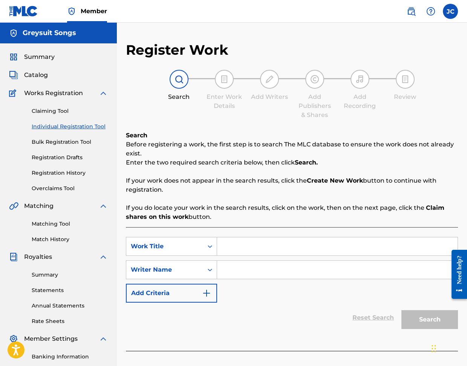
click at [230, 248] on input "Search Form" at bounding box center [337, 246] width 241 height 18
type input "[PERSON_NAME]"
click at [228, 268] on input "Search Form" at bounding box center [337, 270] width 241 height 18
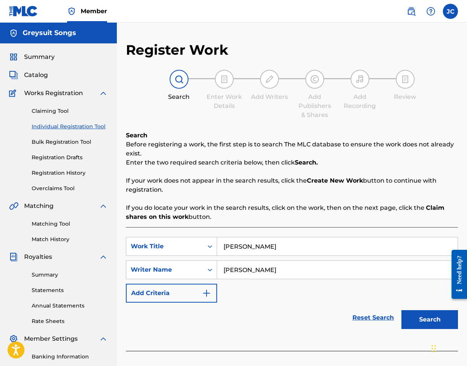
type input "[PERSON_NAME]"
click at [437, 320] on button "Search" at bounding box center [430, 319] width 57 height 19
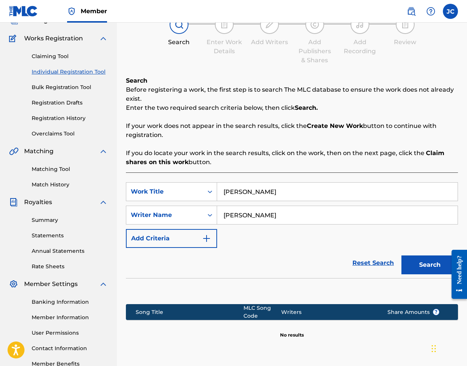
scroll to position [120, 0]
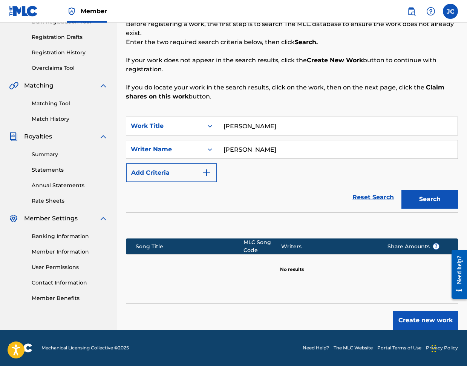
click at [422, 320] on button "Create new work" at bounding box center [426, 320] width 65 height 19
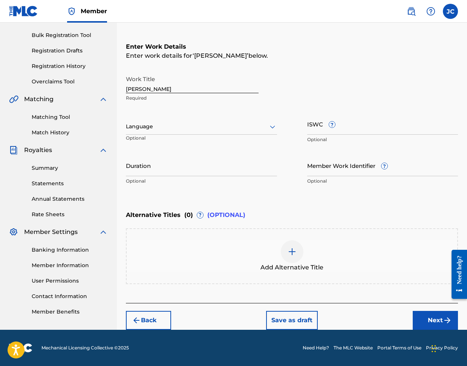
scroll to position [107, 0]
click at [314, 131] on input "ISWC ?" at bounding box center [382, 124] width 151 height 22
paste input "T3347491372"
type input "T3347491372"
click at [149, 170] on input "Duration" at bounding box center [201, 166] width 151 height 22
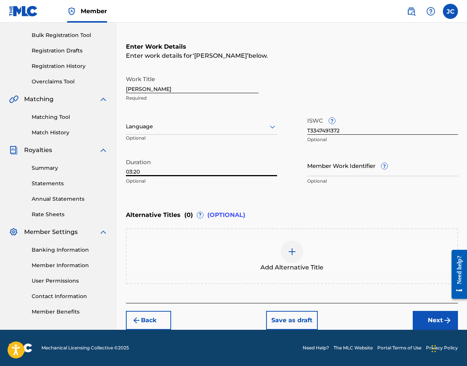
type input "03:20"
click at [439, 321] on button "Next" at bounding box center [435, 320] width 45 height 19
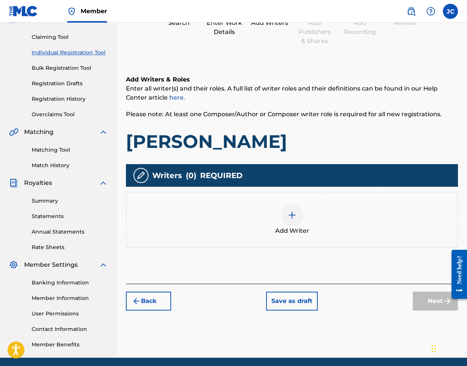
scroll to position [34, 0]
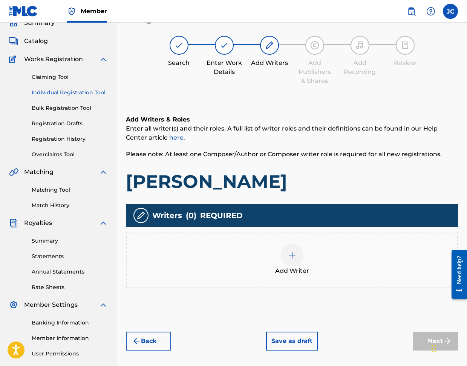
click at [297, 255] on div at bounding box center [292, 255] width 23 height 23
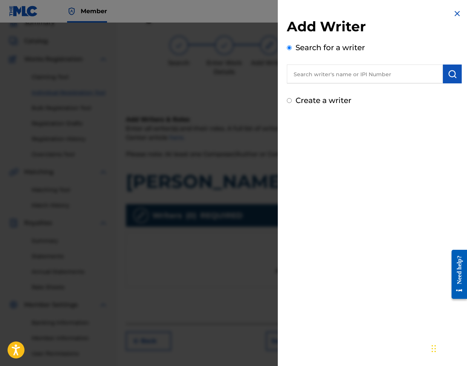
click at [304, 73] on input "text" at bounding box center [365, 74] width 156 height 19
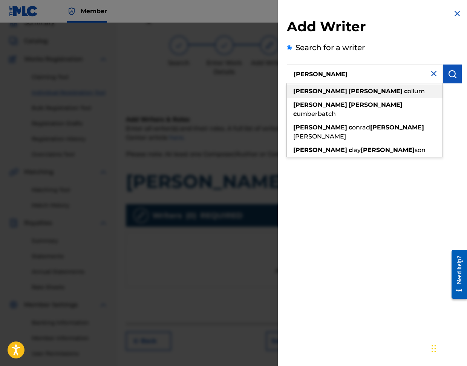
click at [349, 89] on strong "[PERSON_NAME]" at bounding box center [376, 91] width 54 height 7
type input "[PERSON_NAME]"
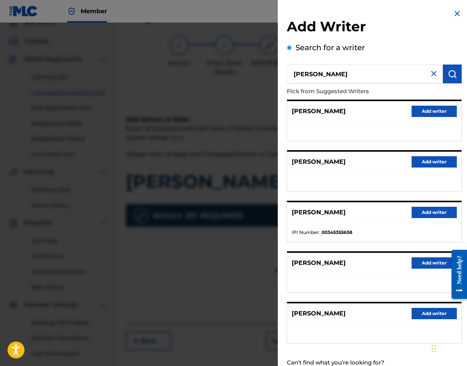
click at [430, 209] on button "Add writer" at bounding box center [434, 212] width 45 height 11
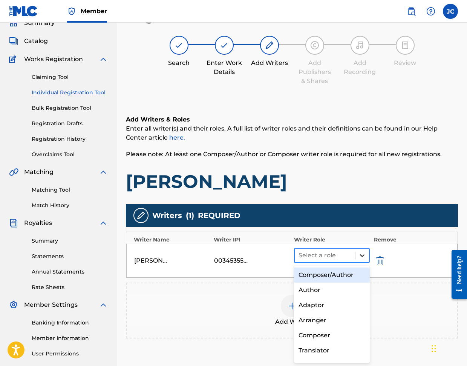
click at [361, 257] on icon at bounding box center [363, 256] width 8 height 8
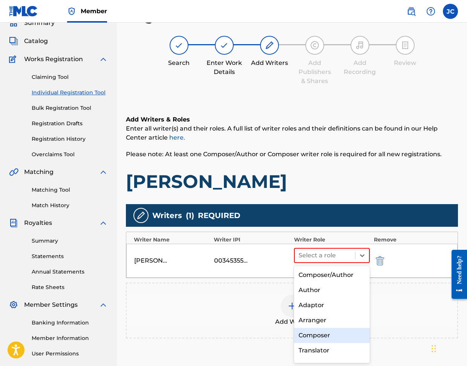
click at [320, 337] on div "Composer" at bounding box center [332, 335] width 76 height 15
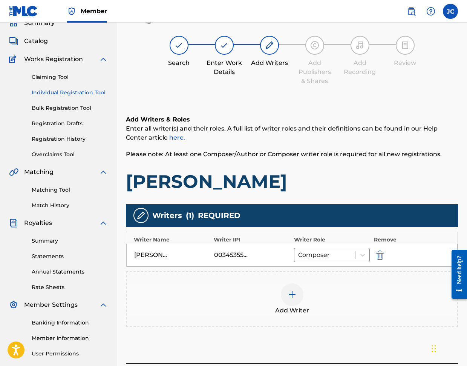
scroll to position [102, 0]
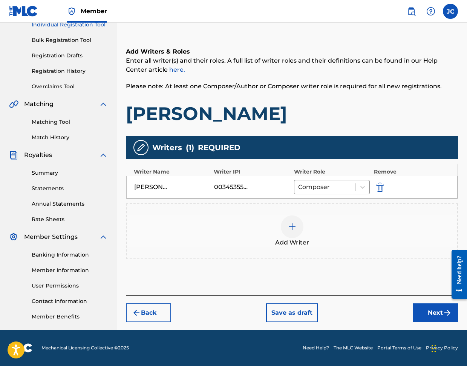
click at [429, 317] on button "Next" at bounding box center [435, 312] width 45 height 19
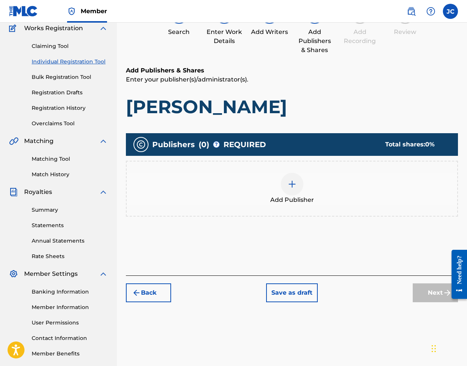
scroll to position [34, 0]
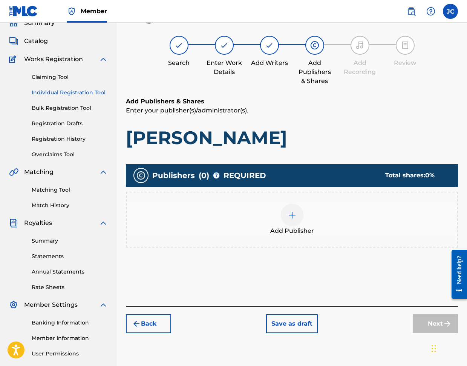
click at [297, 217] on div at bounding box center [292, 215] width 23 height 23
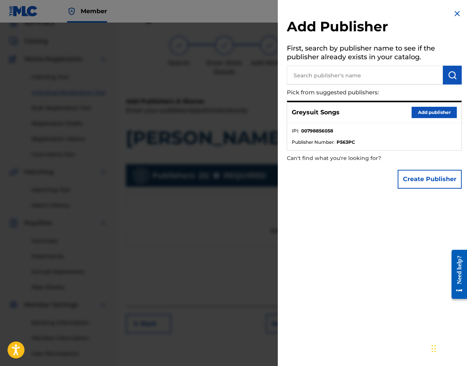
click at [424, 113] on button "Add publisher" at bounding box center [434, 112] width 45 height 11
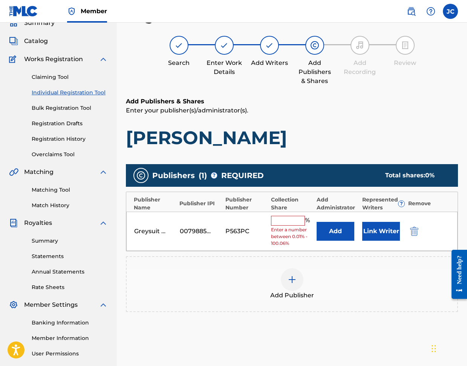
click at [287, 221] on input "text" at bounding box center [288, 221] width 34 height 10
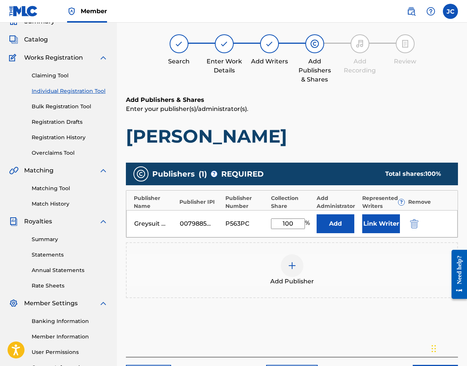
type input "100"
click at [378, 222] on button "Link Writer" at bounding box center [382, 223] width 38 height 19
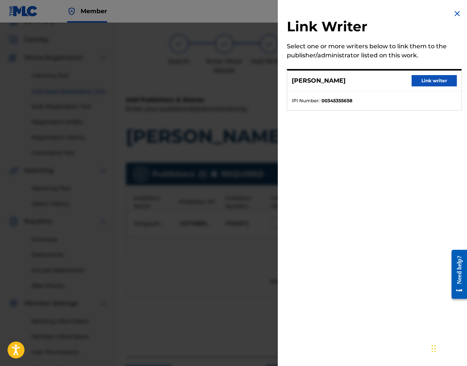
click at [426, 80] on button "Link writer" at bounding box center [434, 80] width 45 height 11
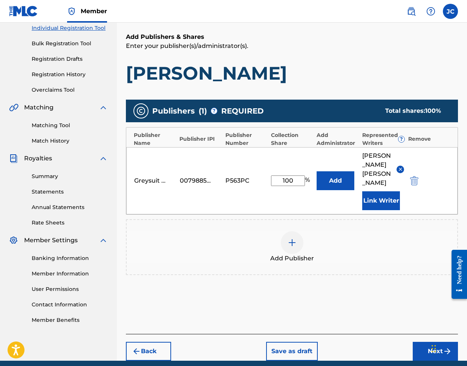
scroll to position [120, 0]
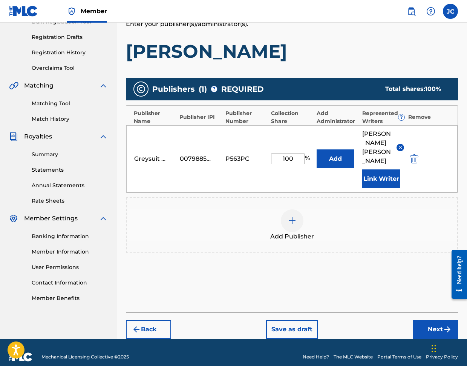
click at [432, 321] on button "Next" at bounding box center [435, 329] width 45 height 19
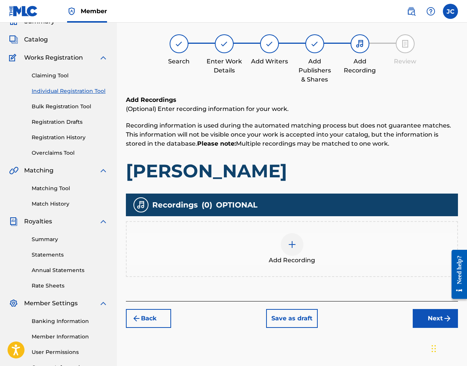
scroll to position [34, 0]
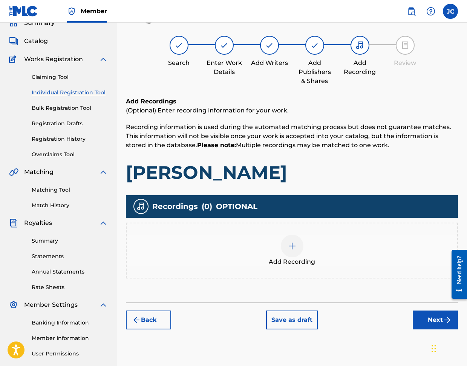
click at [299, 252] on div at bounding box center [292, 246] width 23 height 23
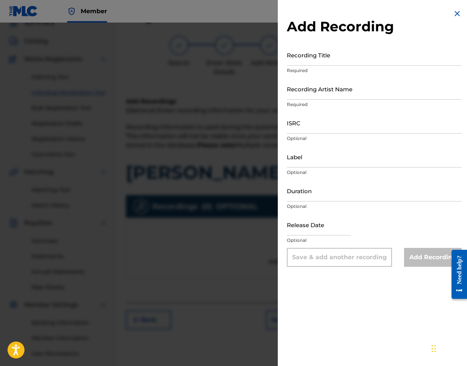
click at [305, 61] on input "Recording Title" at bounding box center [374, 55] width 175 height 22
type input "[PERSON_NAME]"
click at [301, 94] on input "Recording Artist Name" at bounding box center [374, 89] width 175 height 22
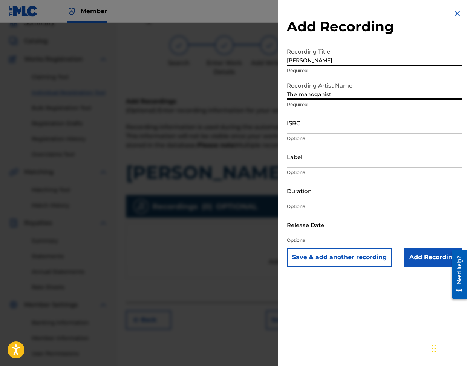
click at [304, 95] on input "The mahoganist" at bounding box center [374, 89] width 175 height 22
type input "The Mahoganist"
click at [293, 129] on input "ISRC" at bounding box center [374, 123] width 175 height 22
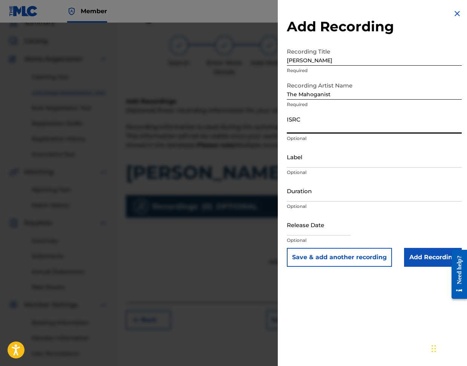
scroll to position [35, 0]
paste input "TCAJZ2588274"
type input "TCAJZ2588274"
click at [292, 160] on input "Label" at bounding box center [374, 157] width 175 height 22
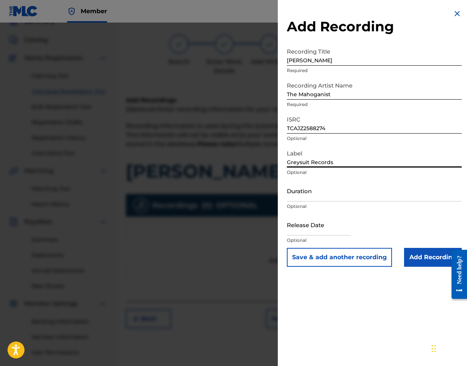
type input "Greysuit Records"
click at [297, 201] on input "Duration" at bounding box center [374, 191] width 175 height 22
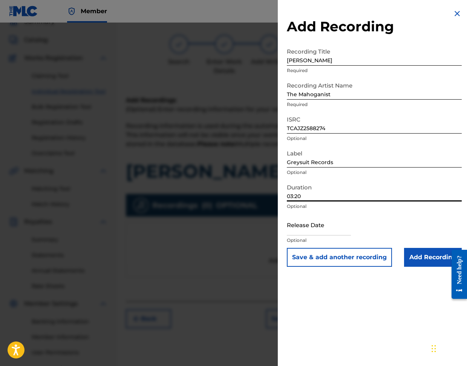
type input "03:20"
select select "7"
select select "2025"
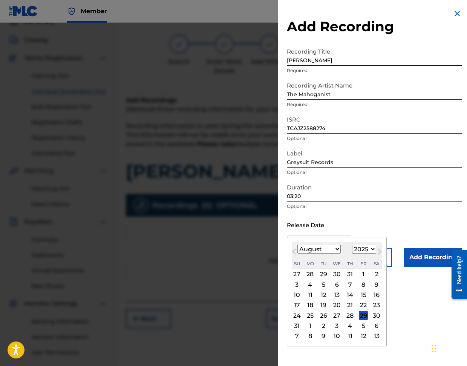
click at [295, 234] on input "text" at bounding box center [319, 225] width 64 height 22
click at [379, 252] on span "Next Month" at bounding box center [379, 252] width 0 height 11
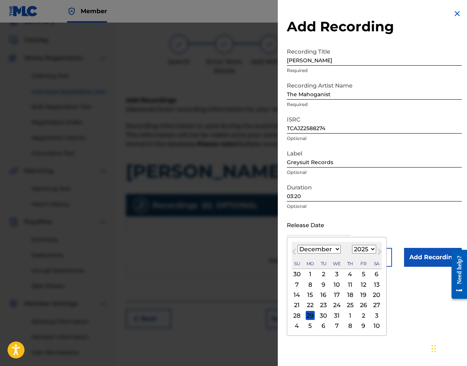
click at [379, 252] on span "Next Month" at bounding box center [379, 252] width 0 height 11
select select "0"
select select "2026"
click at [363, 314] on div "30" at bounding box center [363, 315] width 9 height 9
type input "[DATE]"
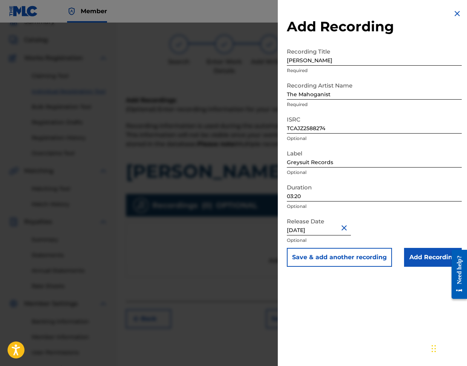
click at [423, 257] on input "Add Recording" at bounding box center [433, 257] width 58 height 19
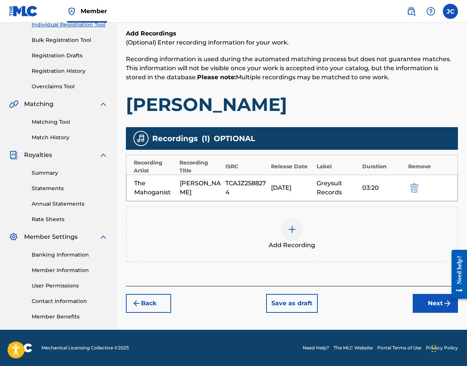
click at [432, 307] on button "Next" at bounding box center [435, 303] width 45 height 19
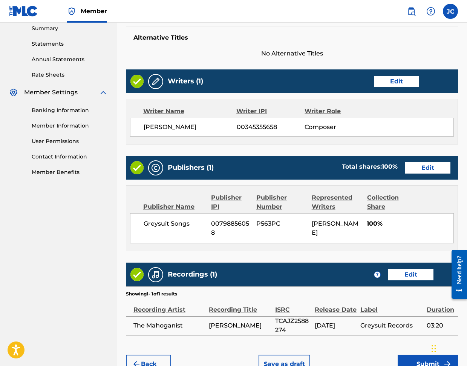
scroll to position [290, 0]
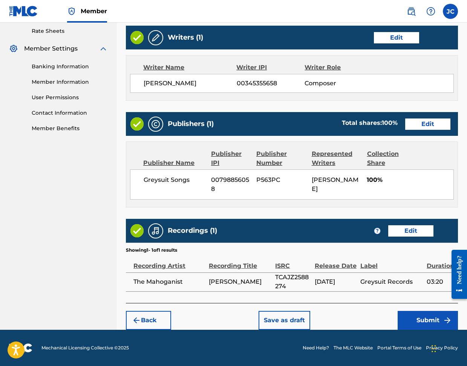
click at [415, 319] on button "Submit" at bounding box center [428, 320] width 60 height 19
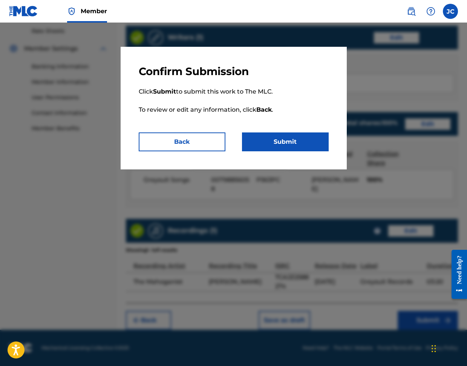
click at [273, 142] on button "Submit" at bounding box center [285, 141] width 87 height 19
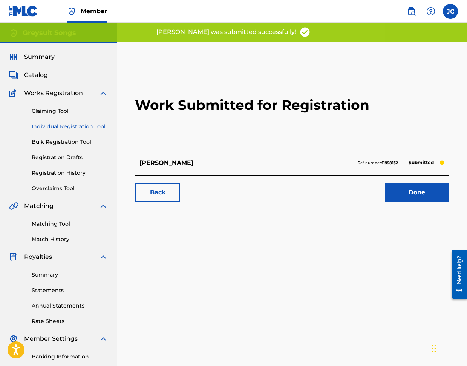
click at [411, 190] on link "Done" at bounding box center [417, 192] width 64 height 19
